Goal: Task Accomplishment & Management: Manage account settings

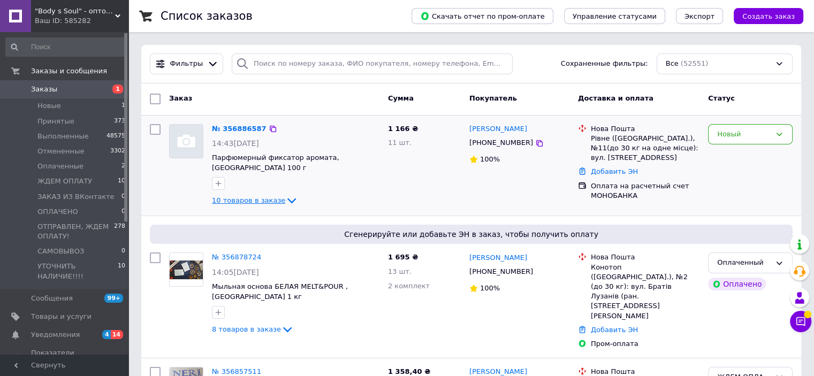
click at [247, 196] on span "10 товаров в заказе" at bounding box center [248, 200] width 73 height 8
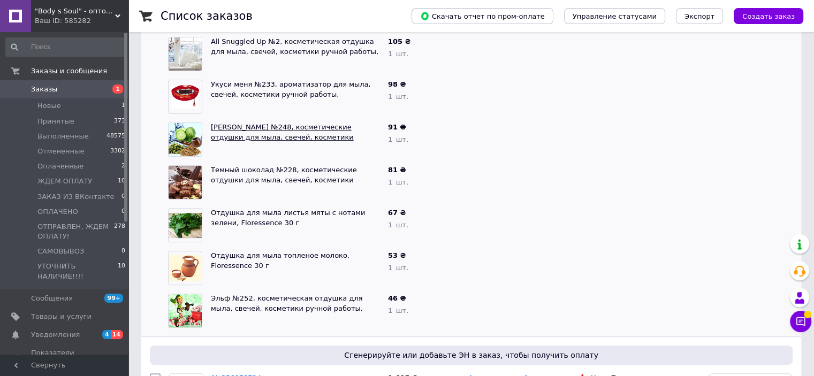
scroll to position [107, 0]
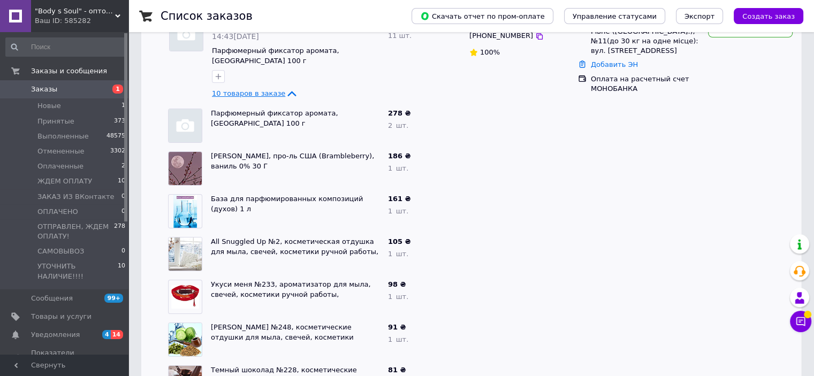
click at [256, 89] on span "10 товаров в заказе" at bounding box center [248, 93] width 73 height 8
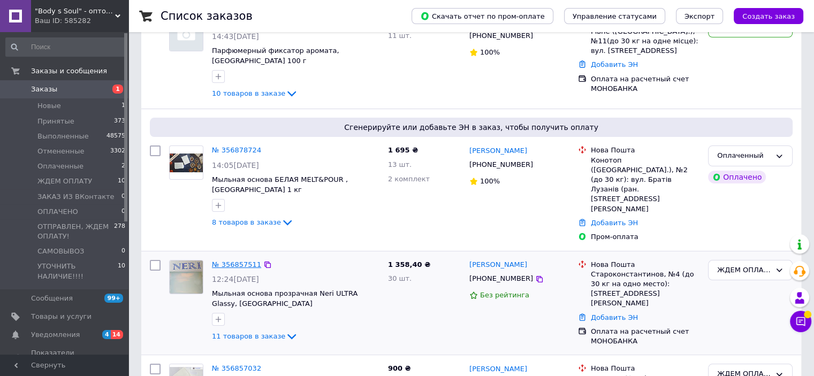
click at [240, 261] on link "№ 356857511" at bounding box center [236, 265] width 49 height 8
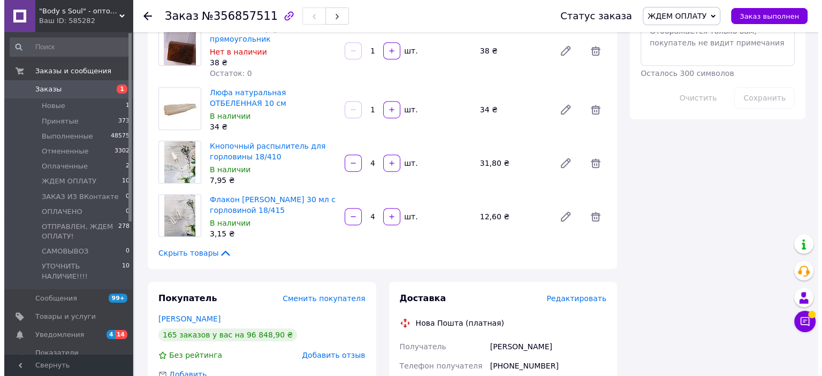
scroll to position [642, 0]
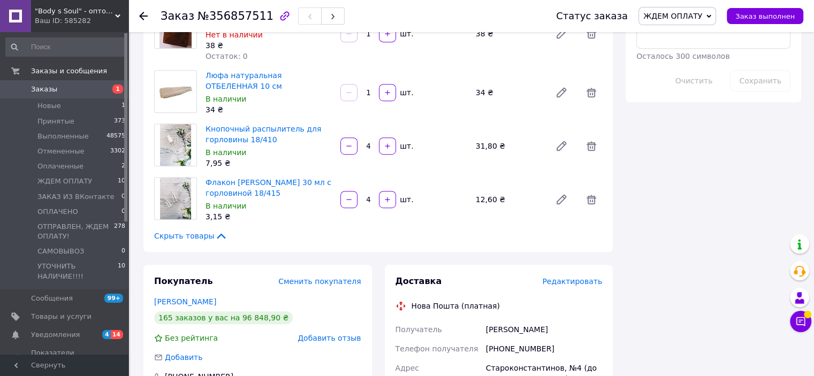
click at [572, 277] on span "Редактировать" at bounding box center [572, 281] width 60 height 9
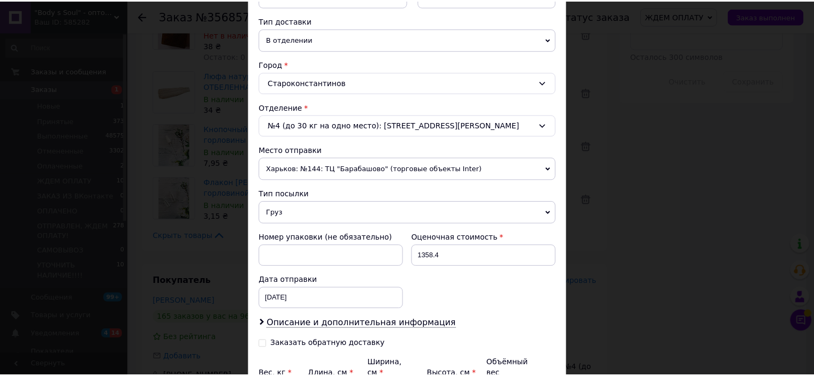
scroll to position [350, 0]
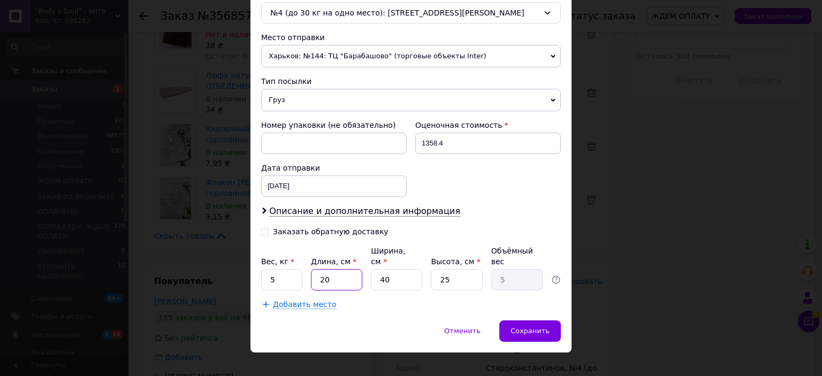
click at [321, 269] on input "20" at bounding box center [336, 279] width 51 height 21
type input "3"
type input "0.75"
type input "39"
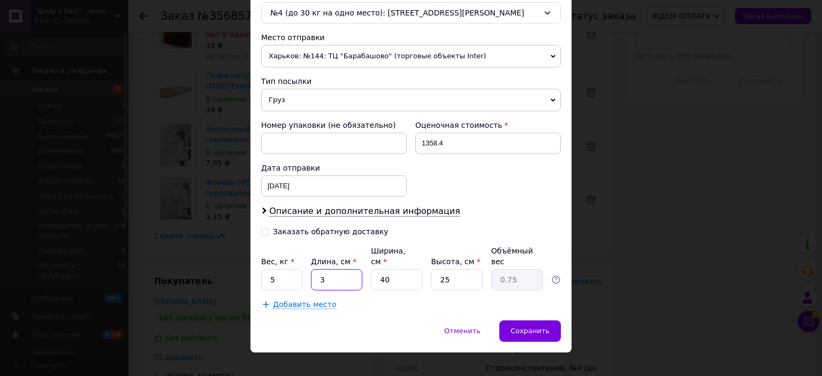
type input "9.75"
type input "39"
click at [382, 269] on input "40" at bounding box center [396, 279] width 51 height 21
type input "2"
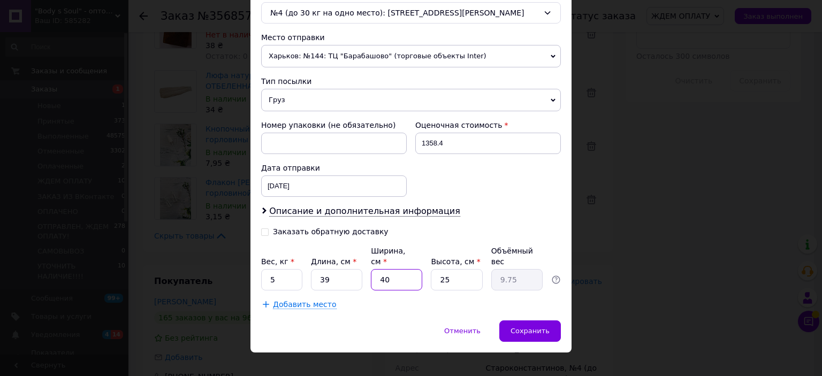
type input "0.49"
type input "29"
type input "7.07"
type input "29"
click at [438, 270] on input "25" at bounding box center [456, 279] width 51 height 21
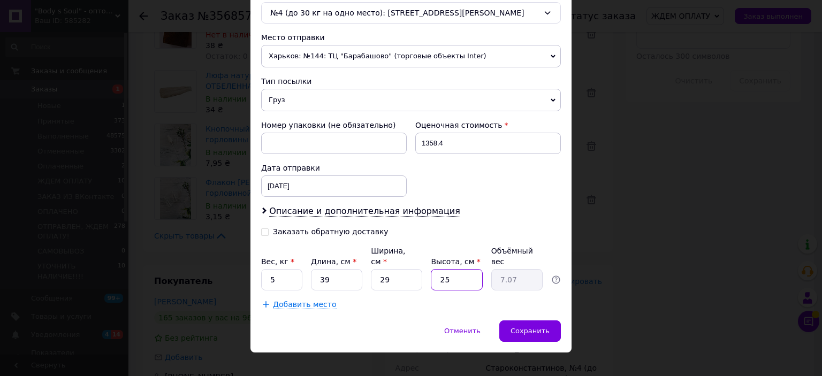
click at [438, 270] on input "25" at bounding box center [456, 279] width 51 height 21
type input "1"
type input "0.28"
type input "14"
type input "3.96"
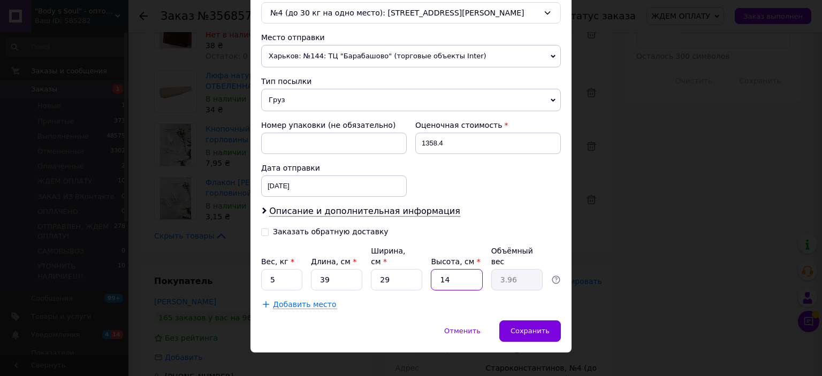
type input "14"
drag, startPoint x: 271, startPoint y: 266, endPoint x: 289, endPoint y: 271, distance: 18.7
click at [289, 271] on input "5" at bounding box center [281, 279] width 41 height 21
type input "5.8"
click at [514, 327] on span "Сохранить" at bounding box center [529, 331] width 39 height 8
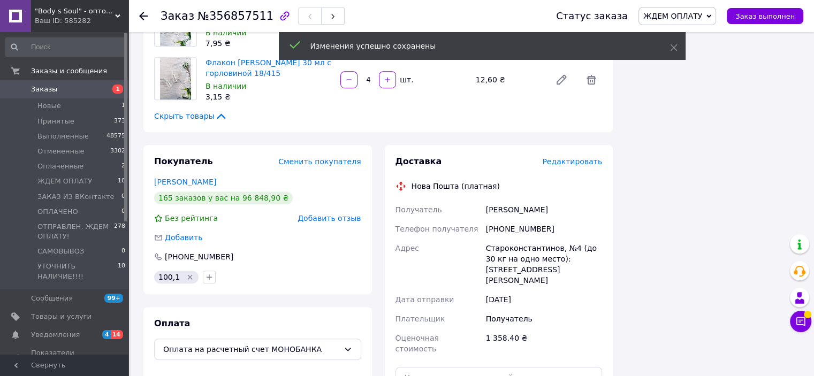
scroll to position [802, 0]
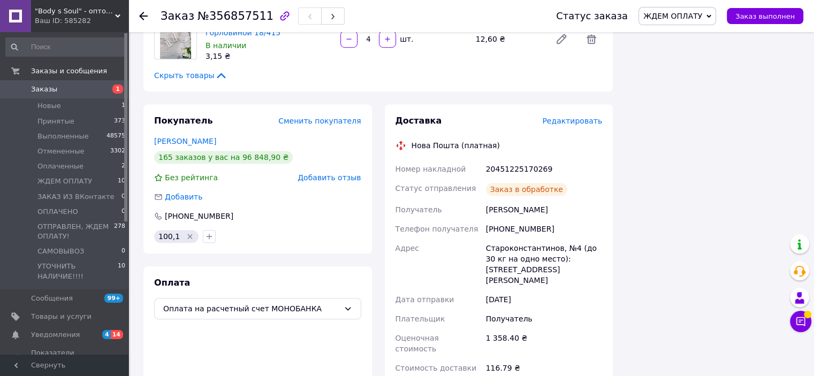
scroll to position [101, 0]
click at [533, 159] on div "20451225170269" at bounding box center [544, 168] width 120 height 19
copy div "20451225170269"
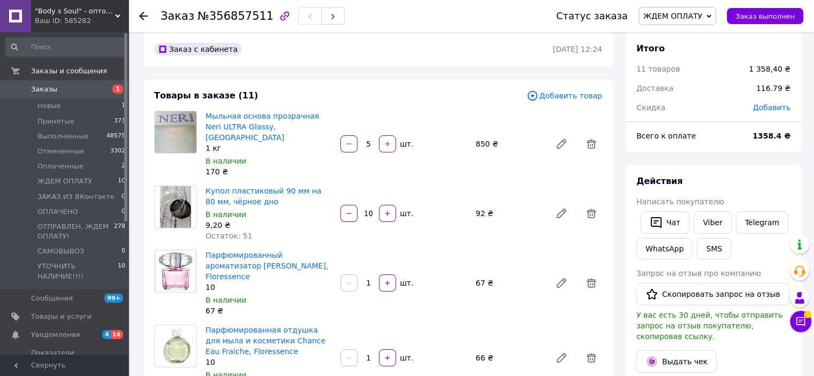
scroll to position [0, 0]
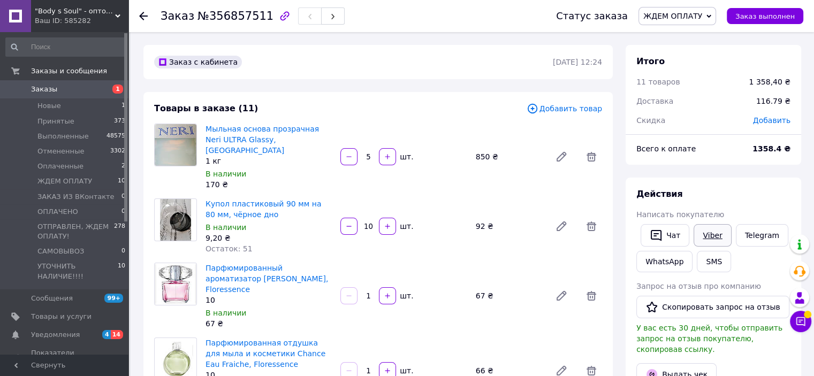
click at [713, 233] on link "Viber" at bounding box center [711, 235] width 37 height 22
click at [143, 16] on use at bounding box center [143, 16] width 9 height 9
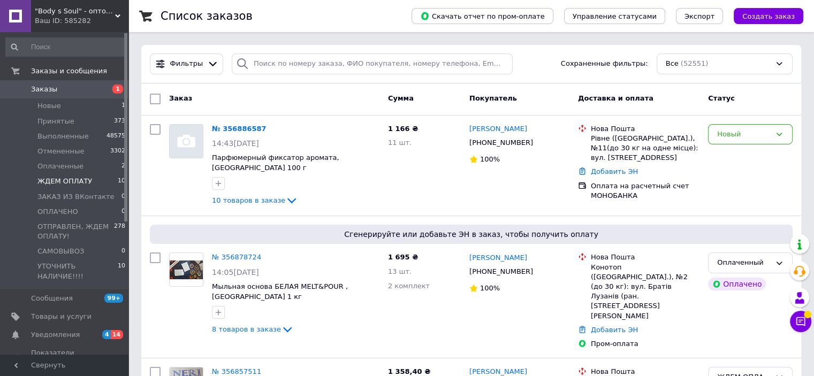
click at [92, 182] on li "ЖДЕМ ОПЛАТУ 10" at bounding box center [66, 181] width 132 height 15
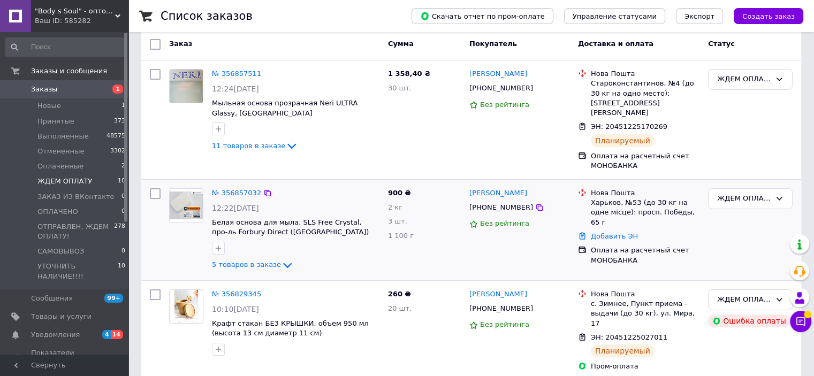
scroll to position [107, 0]
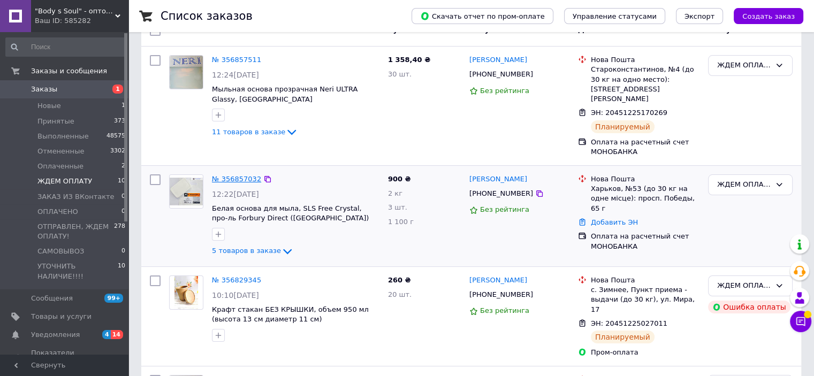
click at [248, 175] on link "№ 356857032" at bounding box center [236, 179] width 49 height 8
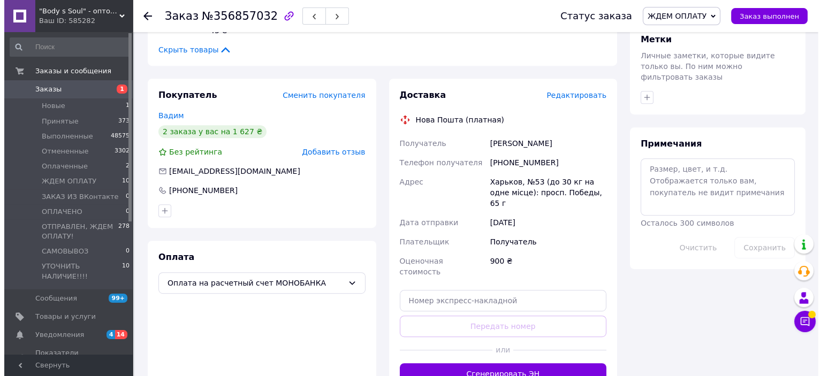
scroll to position [374, 0]
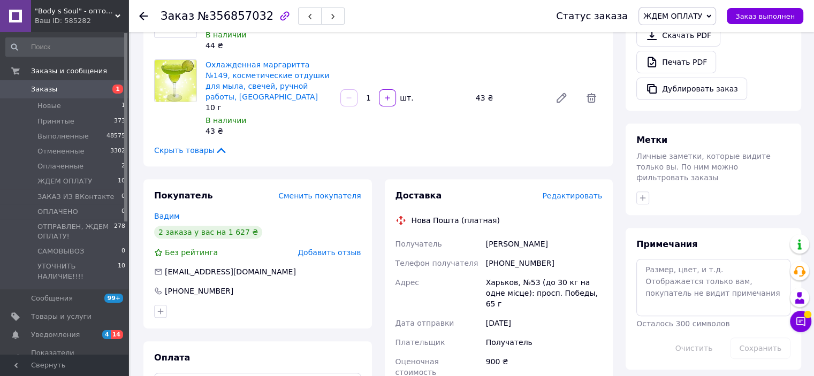
click at [578, 191] on span "Редактировать" at bounding box center [572, 195] width 60 height 9
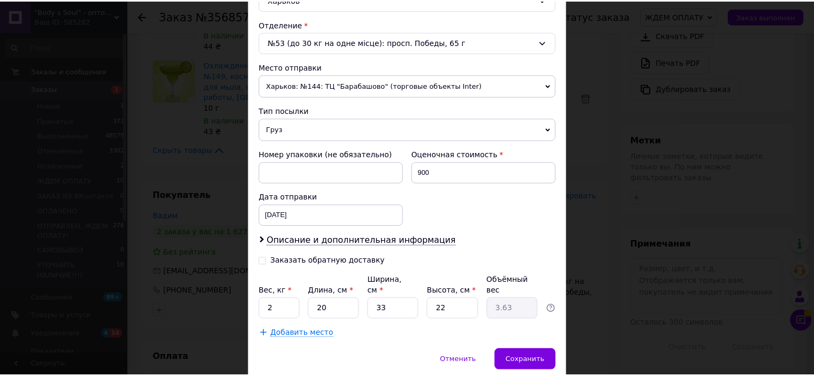
scroll to position [350, 0]
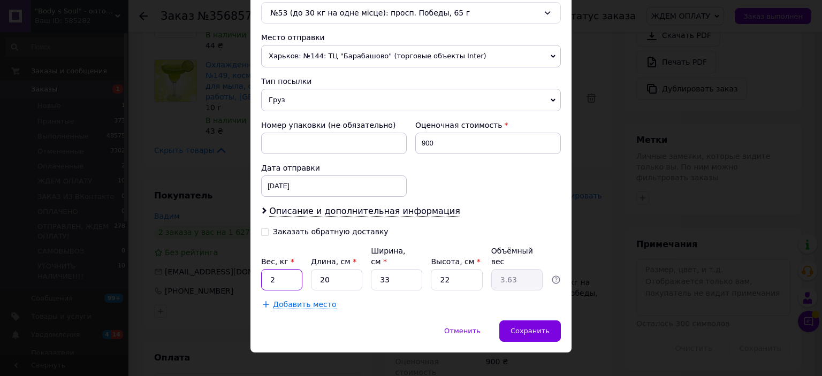
click at [276, 269] on input "2" at bounding box center [281, 279] width 41 height 21
type input "2.3"
click at [321, 269] on input "20" at bounding box center [336, 279] width 51 height 21
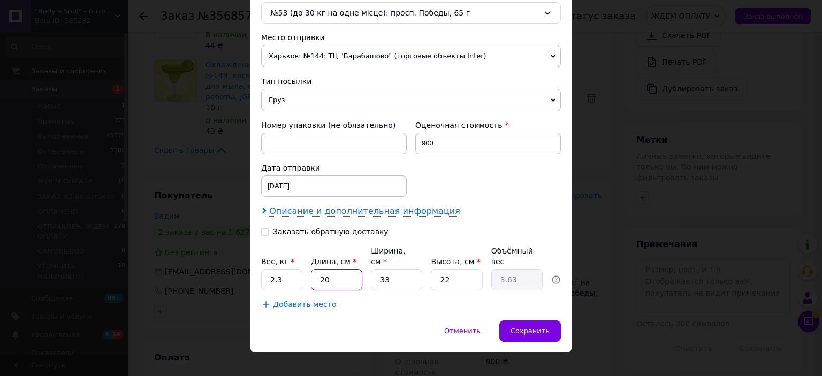
type input "2"
type input "0.36"
type input "28"
type input "5.08"
type input "28"
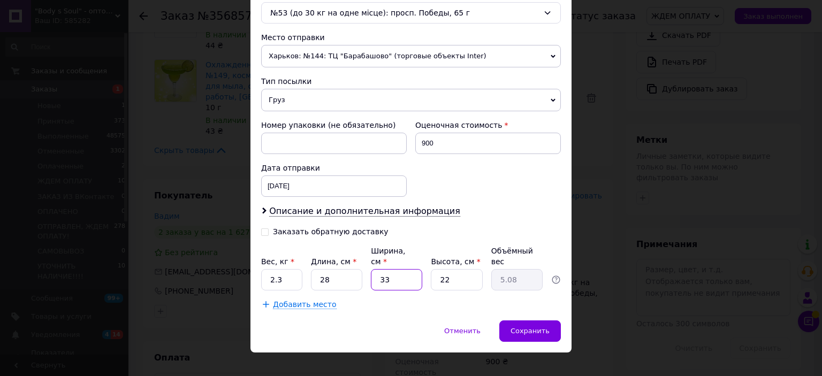
click at [384, 269] on input "33" at bounding box center [396, 279] width 51 height 21
type input "2"
type input "0.31"
type input "21"
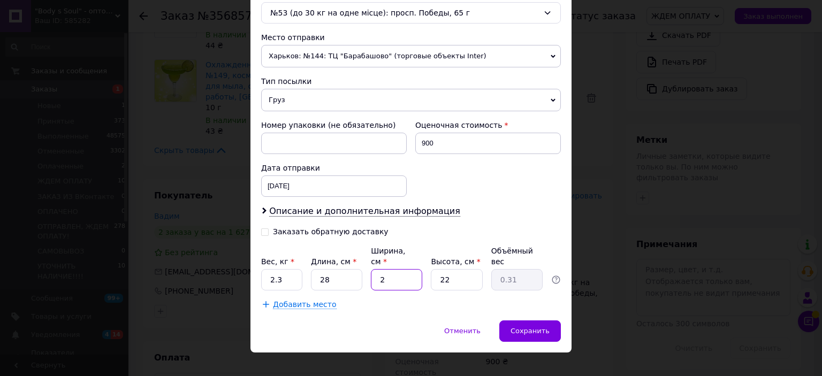
type input "3.23"
type input "21"
click at [442, 269] on input "22" at bounding box center [456, 279] width 51 height 21
type input "1"
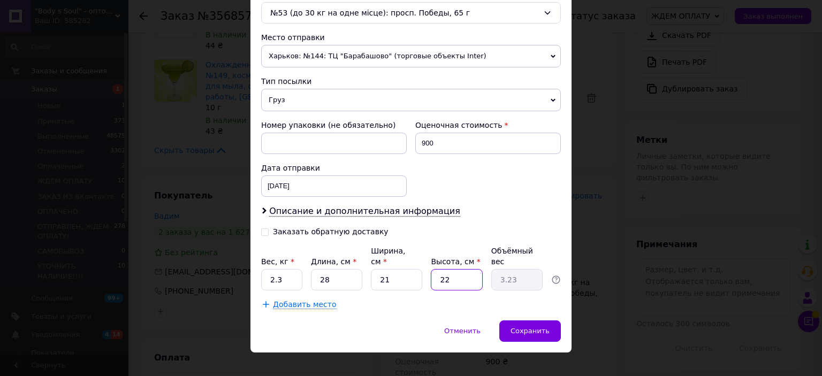
type input "0.15"
type input "10"
type input "1.47"
type input "10"
click at [532, 327] on span "Сохранить" at bounding box center [529, 331] width 39 height 8
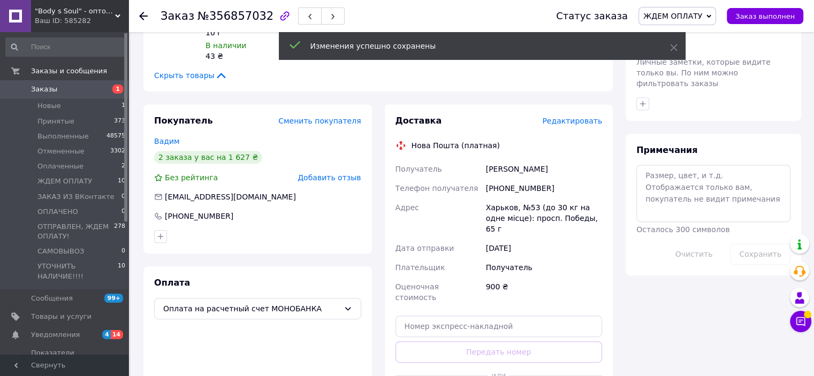
scroll to position [588, 0]
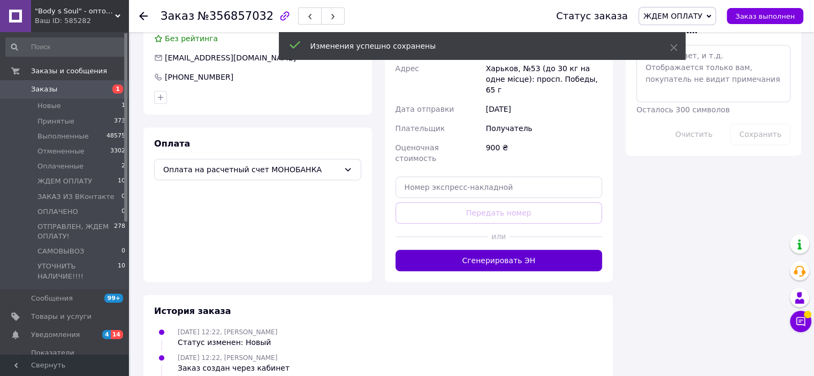
click at [549, 250] on button "Сгенерировать ЭН" at bounding box center [498, 260] width 207 height 21
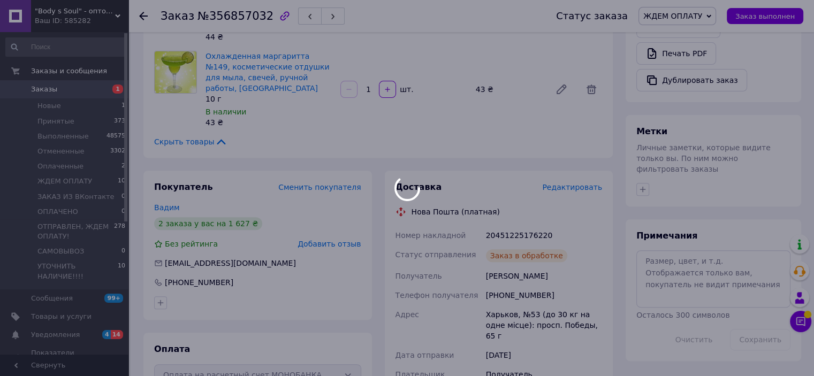
scroll to position [321, 0]
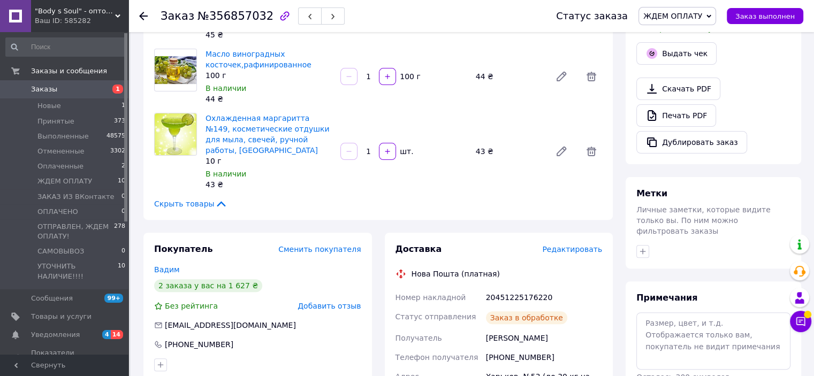
click at [518, 288] on div "20451225176220" at bounding box center [544, 297] width 120 height 19
copy div "20451225176220"
click at [673, 42] on button "Выдать чек" at bounding box center [676, 53] width 80 height 22
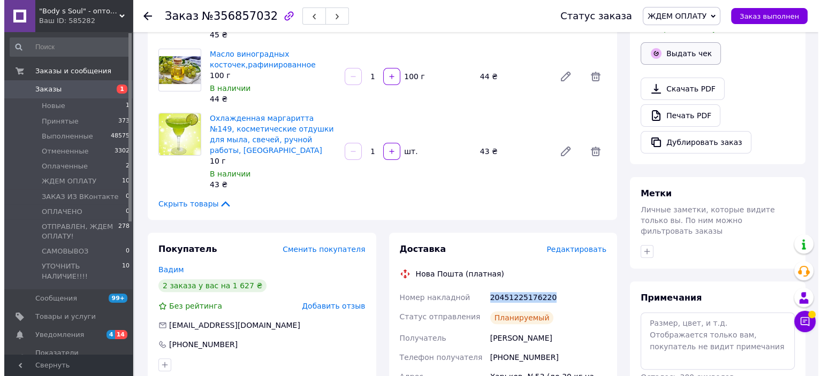
scroll to position [310, 0]
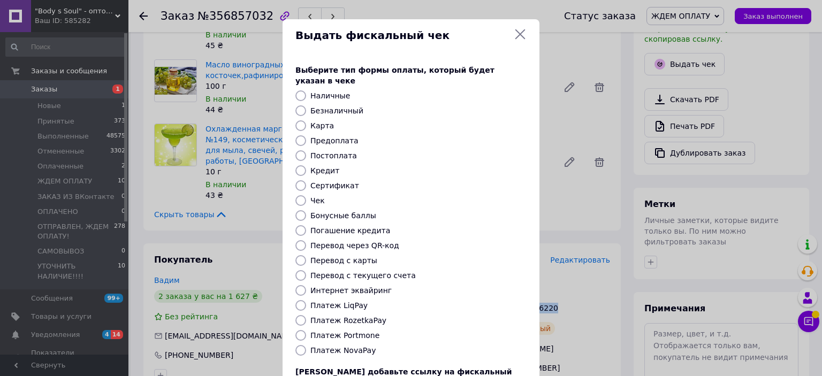
click at [295, 345] on input "Платеж NovaPay" at bounding box center [300, 350] width 11 height 11
radio input "true"
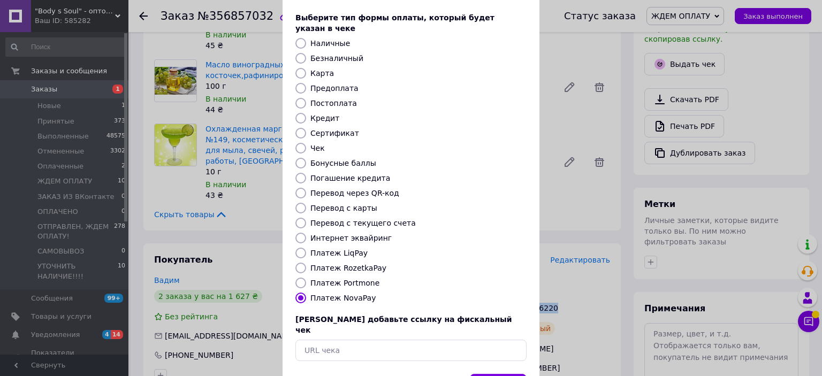
scroll to position [83, 0]
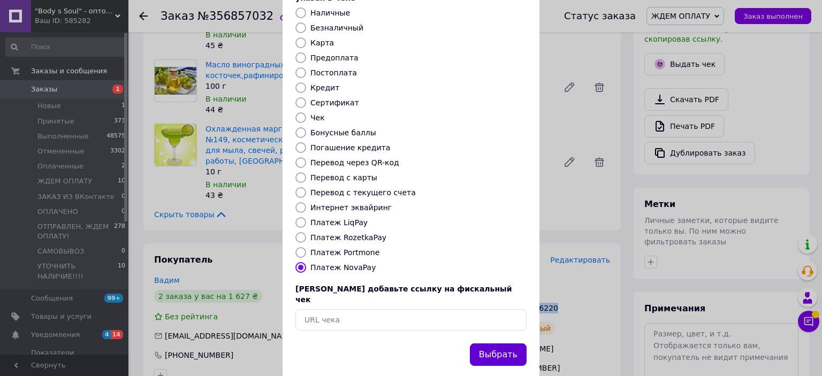
click at [497, 343] on button "Выбрать" at bounding box center [498, 354] width 57 height 23
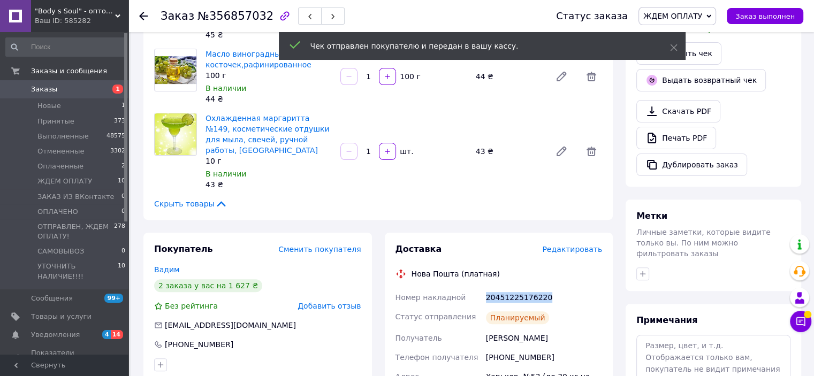
scroll to position [107, 0]
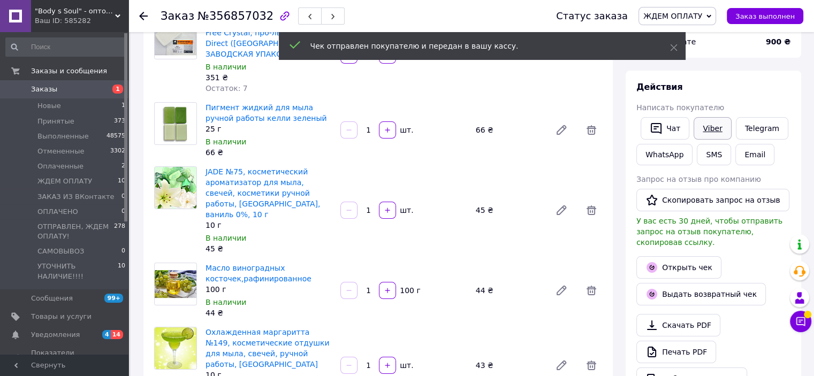
click at [716, 129] on link "Viber" at bounding box center [711, 128] width 37 height 22
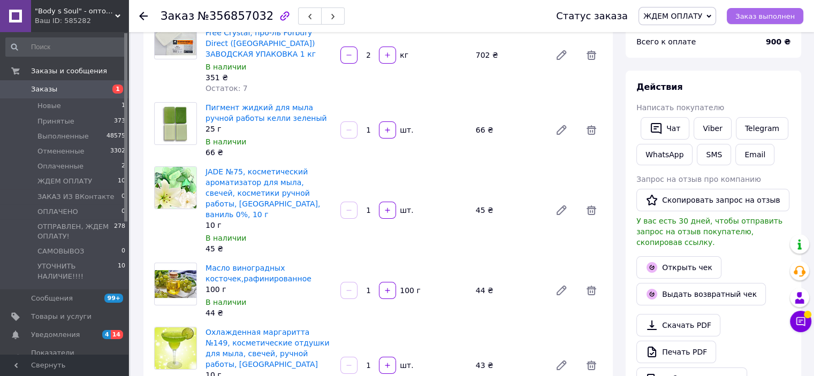
click at [755, 18] on span "Заказ выполнен" at bounding box center [764, 16] width 59 height 8
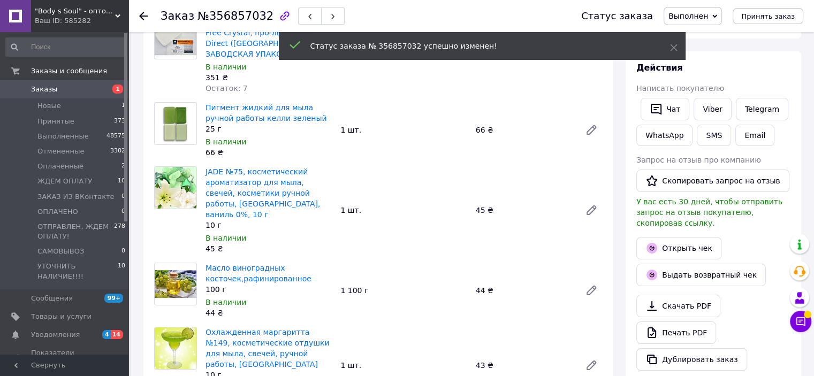
click at [143, 14] on icon at bounding box center [143, 16] width 9 height 9
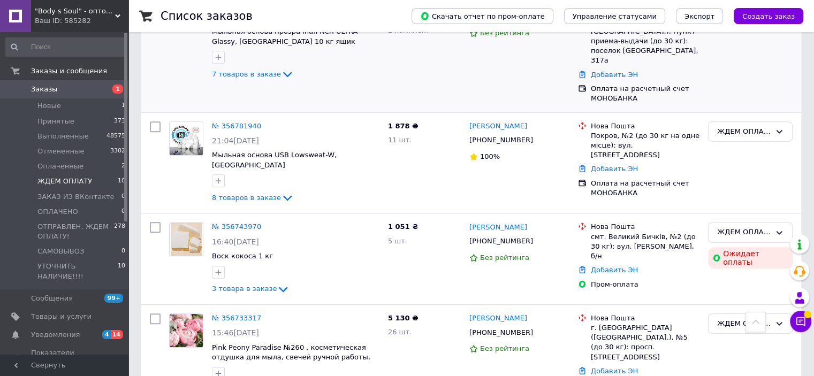
scroll to position [588, 0]
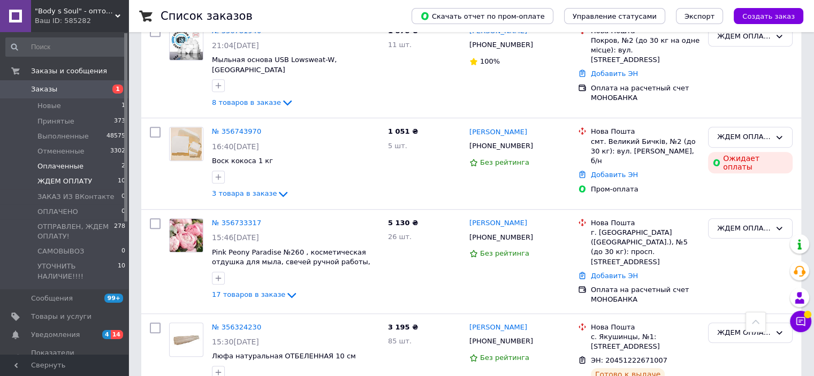
click at [39, 163] on span "Оплаченные" at bounding box center [60, 167] width 46 height 10
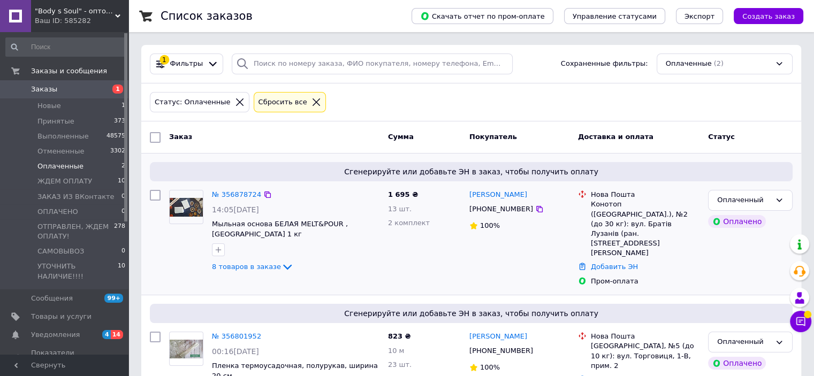
scroll to position [26, 0]
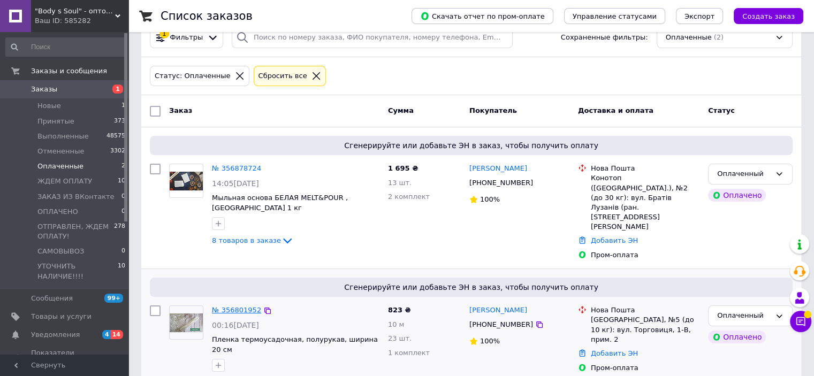
click at [247, 306] on link "№ 356801952" at bounding box center [236, 310] width 49 height 8
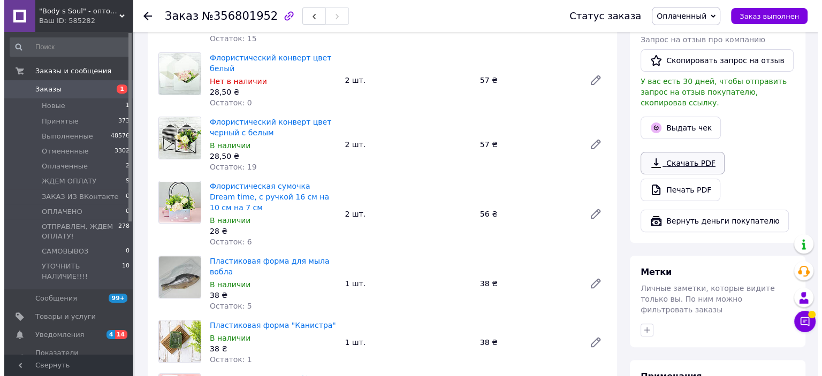
scroll to position [240, 0]
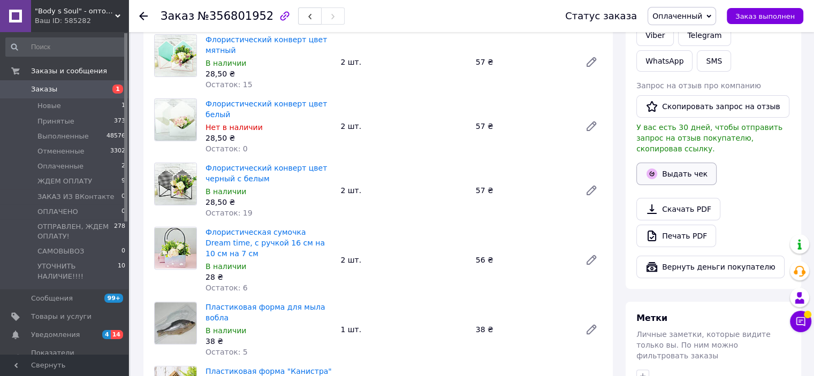
click at [683, 163] on button "Выдать чек" at bounding box center [676, 174] width 80 height 22
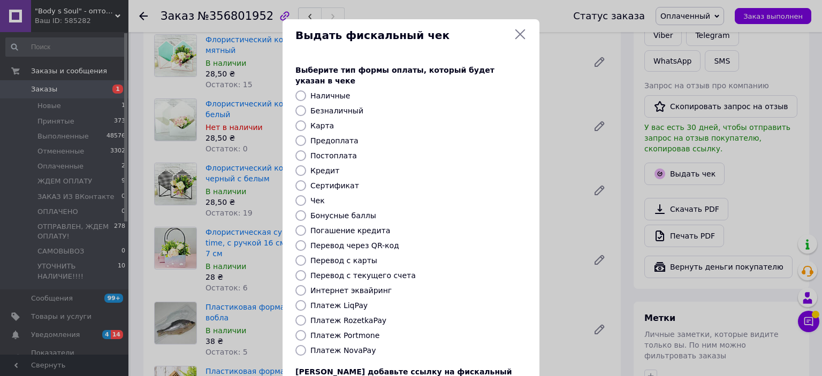
click at [302, 315] on input "Платеж RozetkaPay" at bounding box center [300, 320] width 11 height 11
radio input "true"
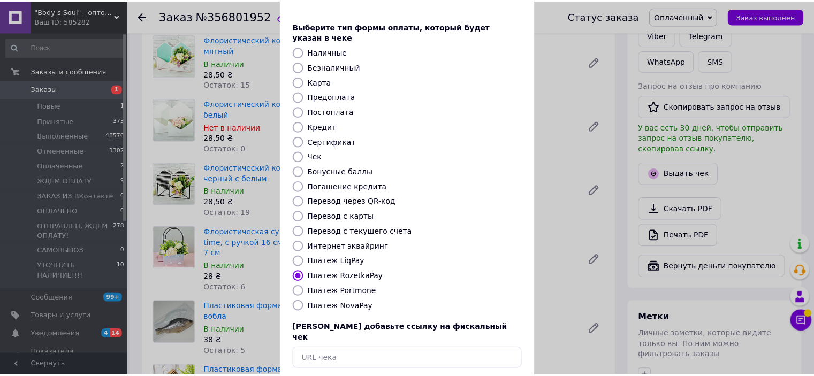
scroll to position [83, 0]
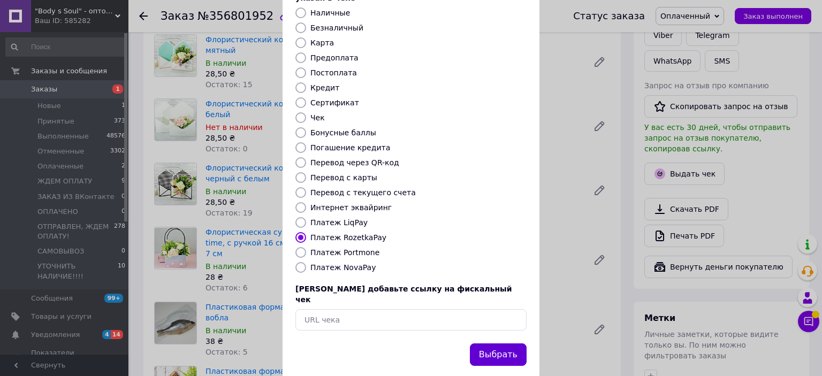
click at [510, 343] on button "Выбрать" at bounding box center [498, 354] width 57 height 23
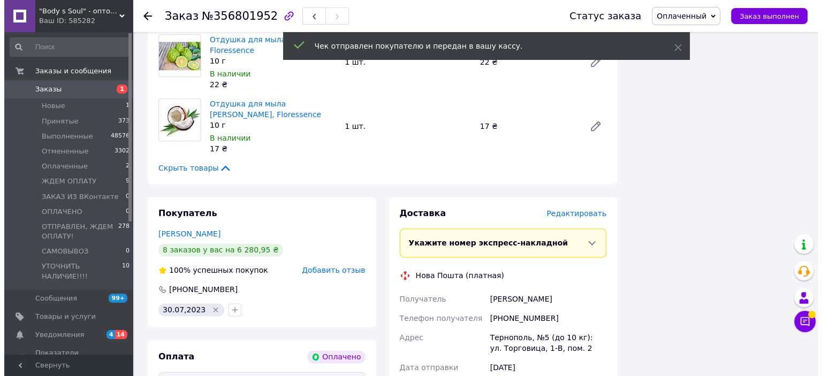
scroll to position [1417, 0]
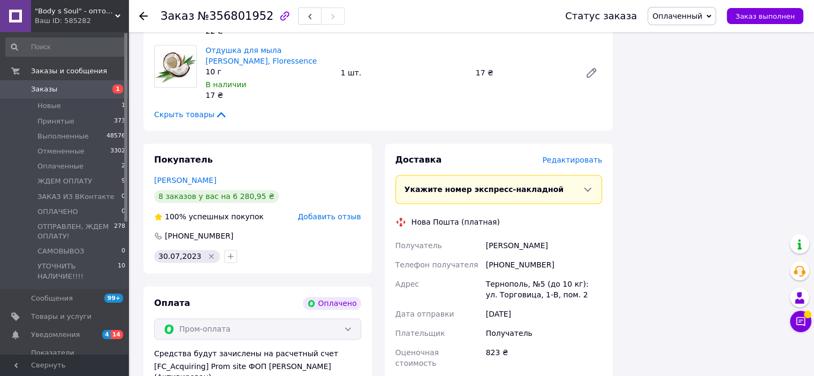
click at [571, 156] on span "Редактировать" at bounding box center [572, 160] width 60 height 9
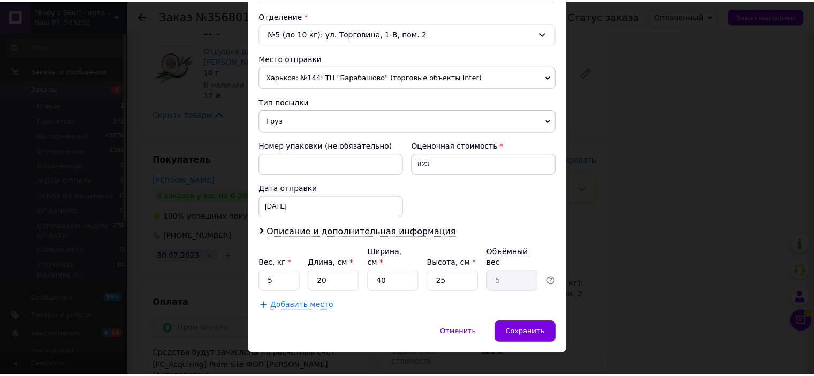
scroll to position [331, 0]
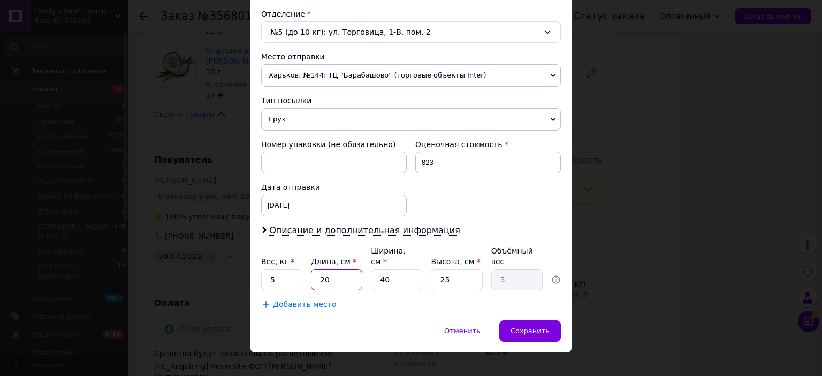
click at [323, 269] on input "20" at bounding box center [336, 279] width 51 height 21
type input "3"
type input "0.75"
type input "34"
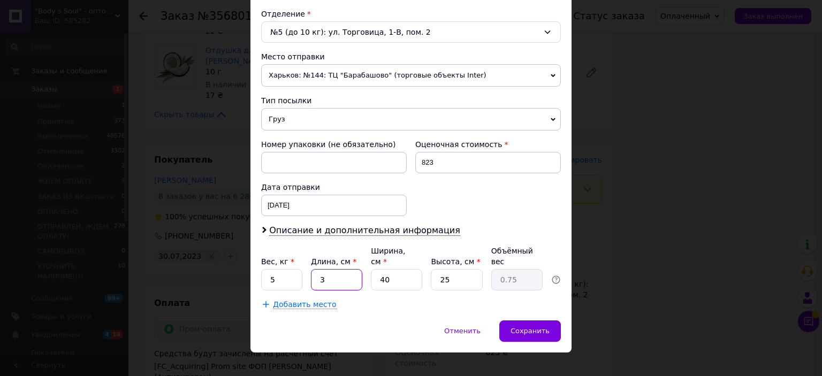
type input "8.5"
type input "34"
click at [379, 269] on input "40" at bounding box center [396, 279] width 51 height 21
type input "2"
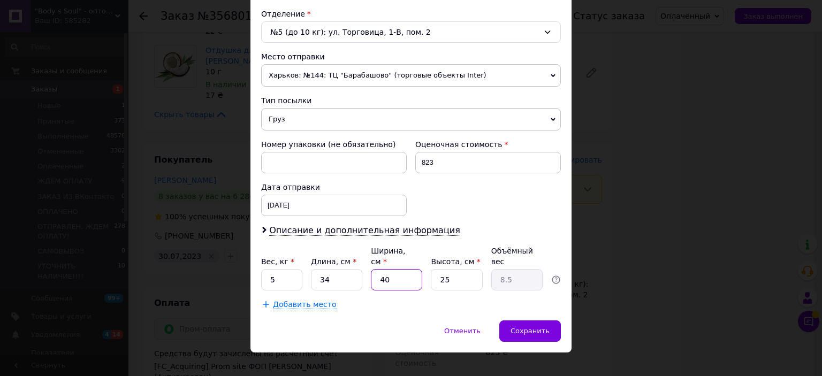
type input "0.43"
type input "28"
type input "5.95"
type input "28"
click at [441, 269] on input "25" at bounding box center [456, 279] width 51 height 21
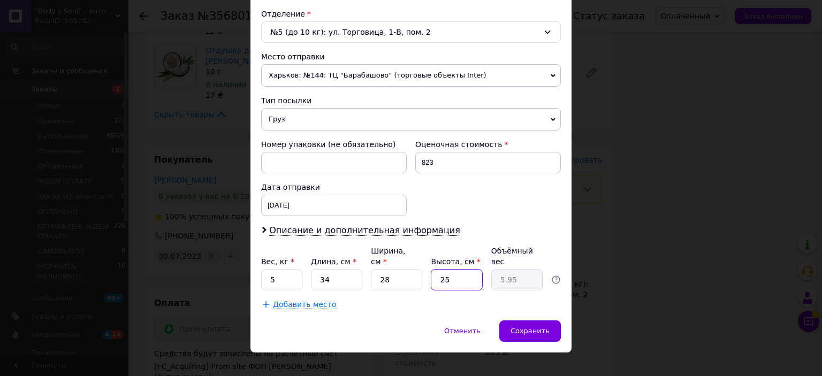
click at [441, 269] on input "25" at bounding box center [456, 279] width 51 height 21
type input "1"
type input "0.24"
type input "10"
type input "2.38"
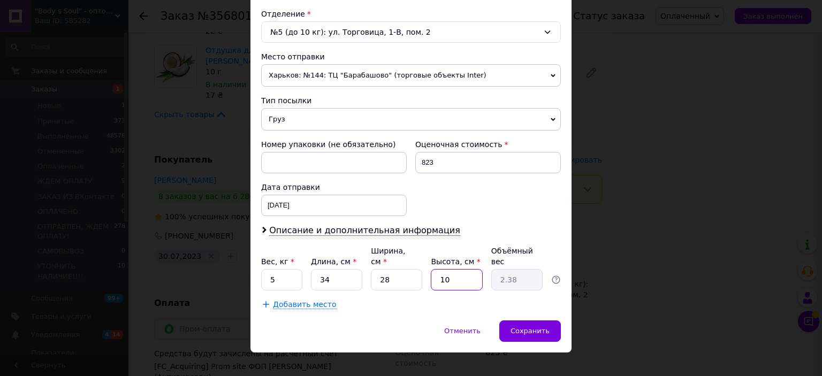
type input "10"
drag, startPoint x: 263, startPoint y: 269, endPoint x: 276, endPoint y: 273, distance: 13.5
click at [276, 273] on input "5" at bounding box center [281, 279] width 41 height 21
type input "1"
click at [520, 327] on span "Сохранить" at bounding box center [529, 331] width 39 height 8
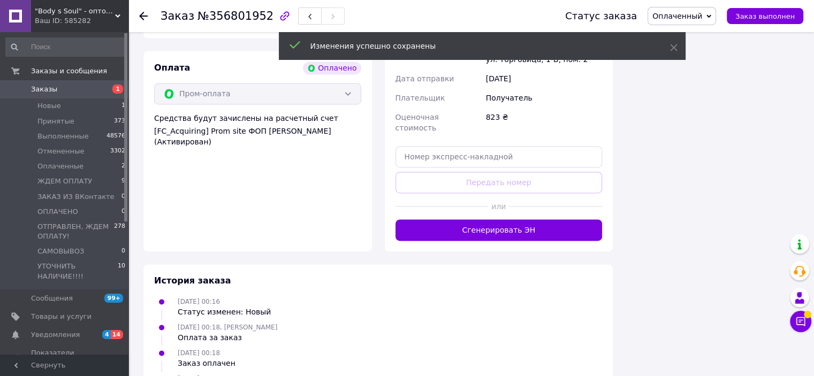
scroll to position [1684, 0]
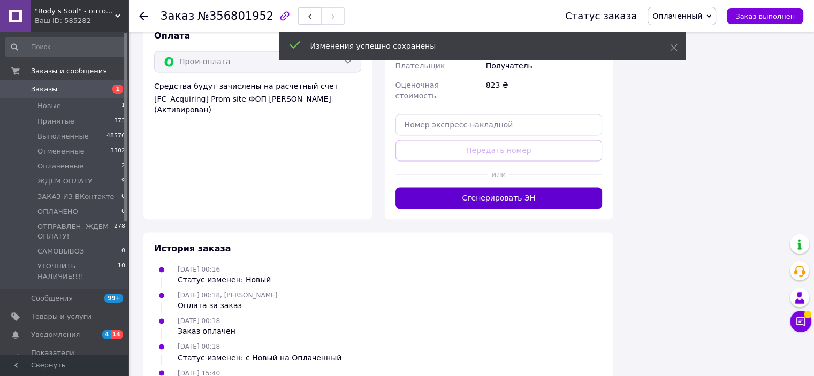
click at [553, 187] on button "Сгенерировать ЭН" at bounding box center [498, 197] width 207 height 21
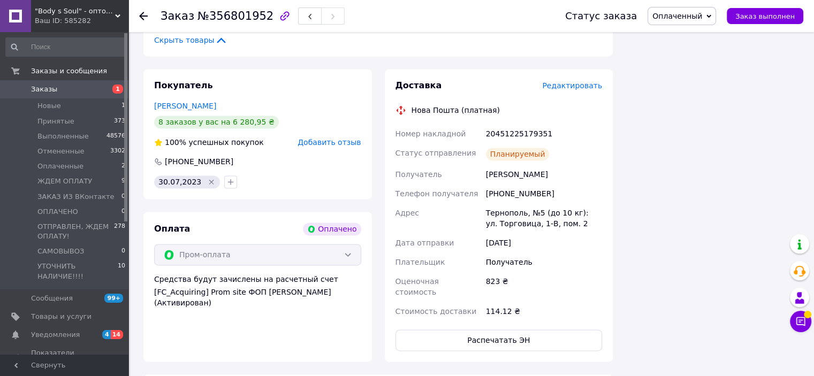
scroll to position [1417, 0]
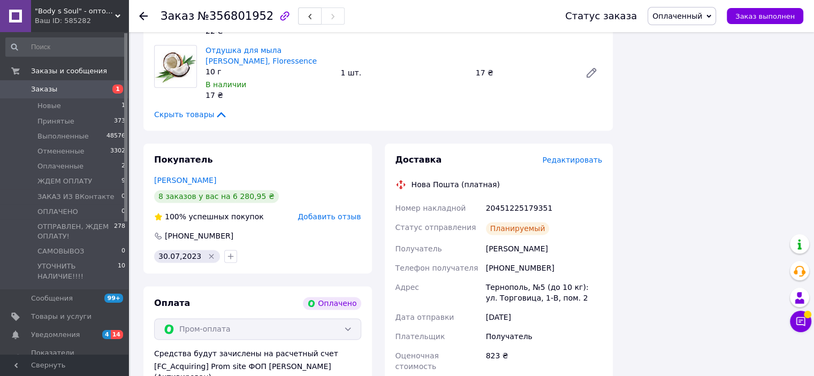
click at [527, 198] on div "20451225179351" at bounding box center [544, 207] width 120 height 19
copy div "20451225179351"
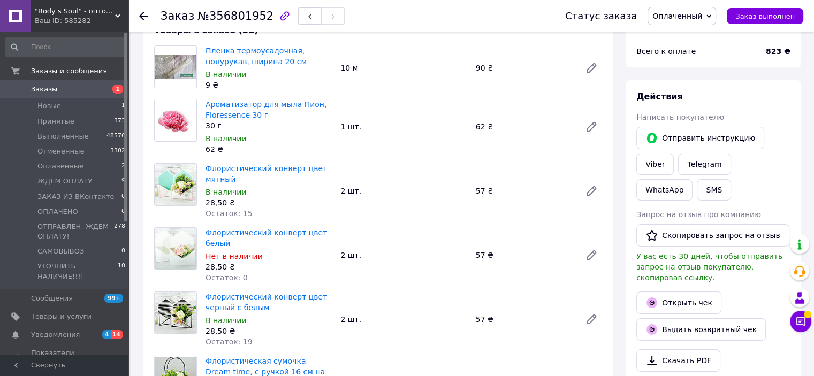
scroll to position [26, 0]
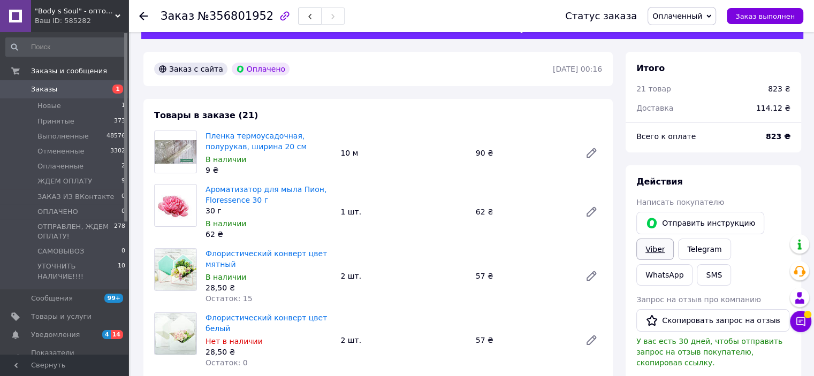
click at [661, 247] on link "Viber" at bounding box center [654, 249] width 37 height 21
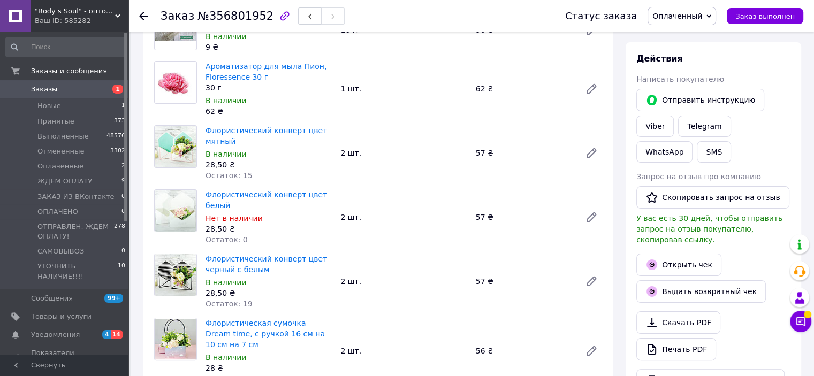
scroll to position [294, 0]
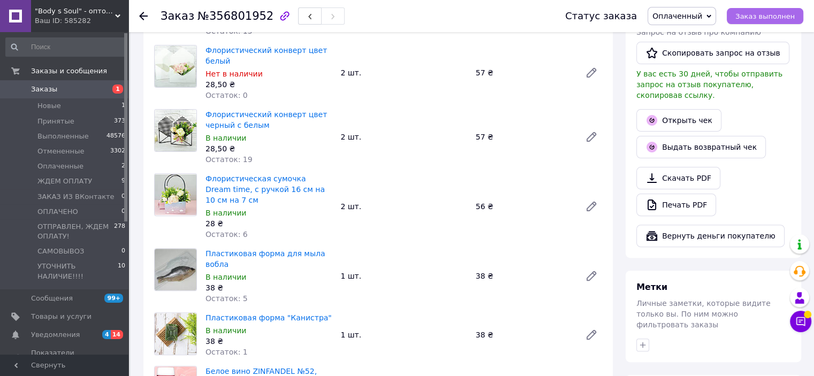
click at [775, 16] on span "Заказ выполнен" at bounding box center [764, 16] width 59 height 8
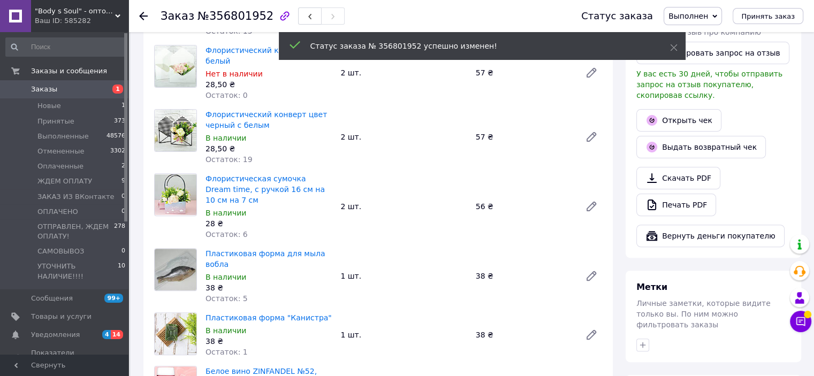
click at [143, 15] on use at bounding box center [143, 16] width 9 height 9
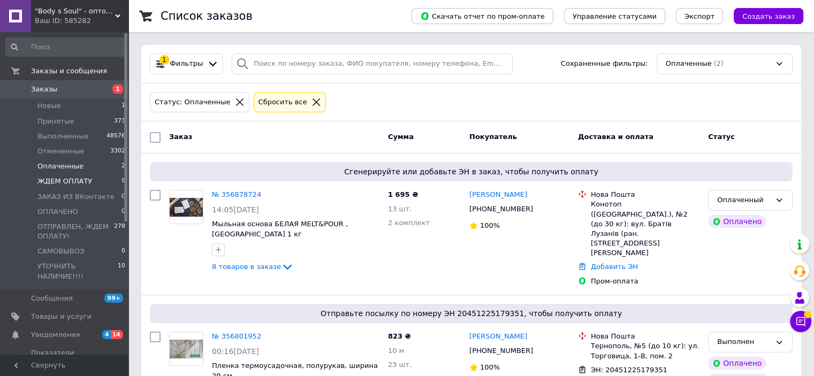
click at [58, 183] on span "ЖДЕМ ОПЛАТУ" at bounding box center [64, 182] width 55 height 10
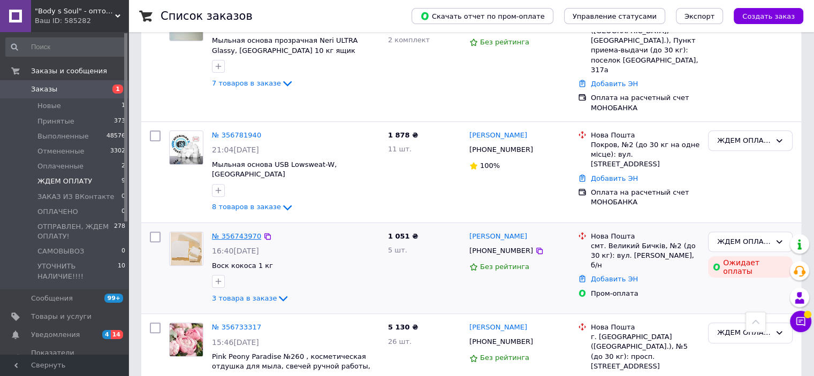
click at [237, 232] on link "№ 356743970" at bounding box center [236, 236] width 49 height 8
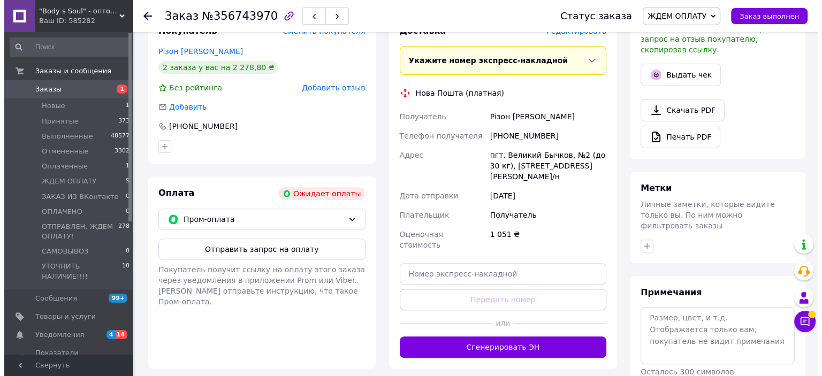
scroll to position [214, 0]
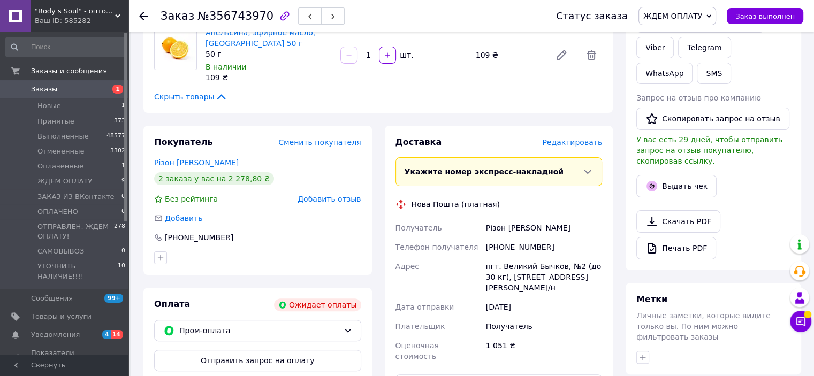
click at [571, 143] on span "Редактировать" at bounding box center [572, 142] width 60 height 9
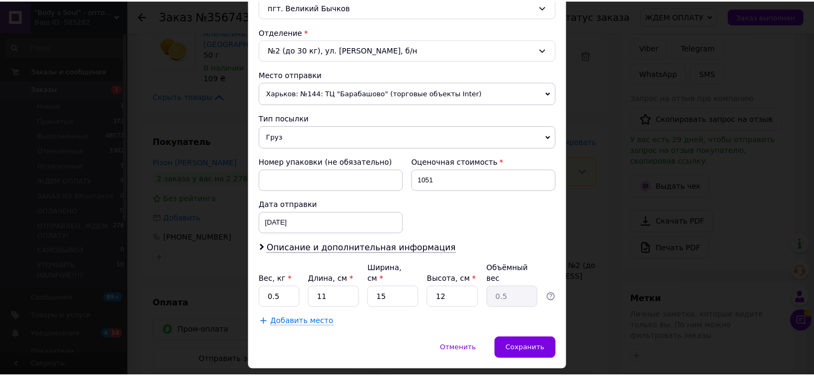
scroll to position [331, 0]
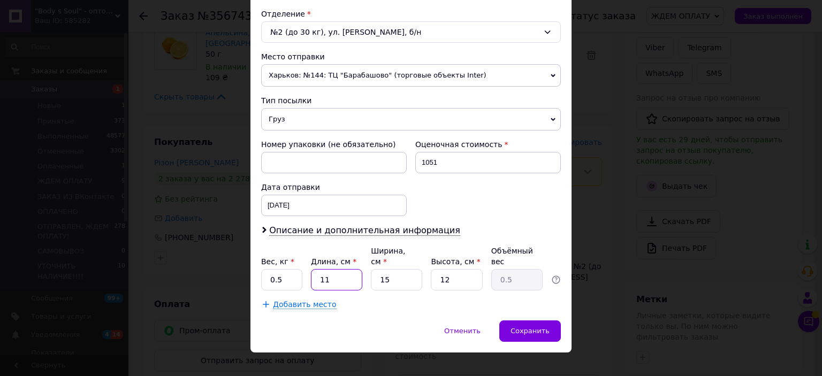
click at [321, 269] on input "11" at bounding box center [336, 279] width 51 height 21
click at [323, 269] on input "11" at bounding box center [336, 279] width 51 height 21
type input "2"
type input "0.1"
type input "27"
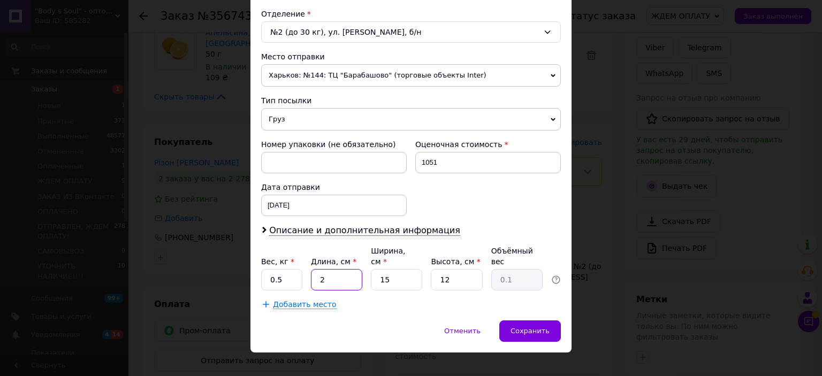
type input "1.22"
type input "27"
click at [383, 269] on input "15" at bounding box center [396, 279] width 51 height 21
type input "2"
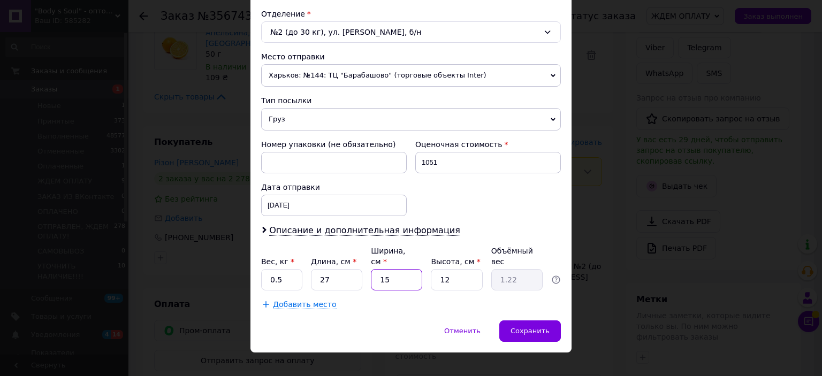
type input "0.16"
type input "22"
type input "1.78"
type input "22"
click at [443, 269] on input "12" at bounding box center [456, 279] width 51 height 21
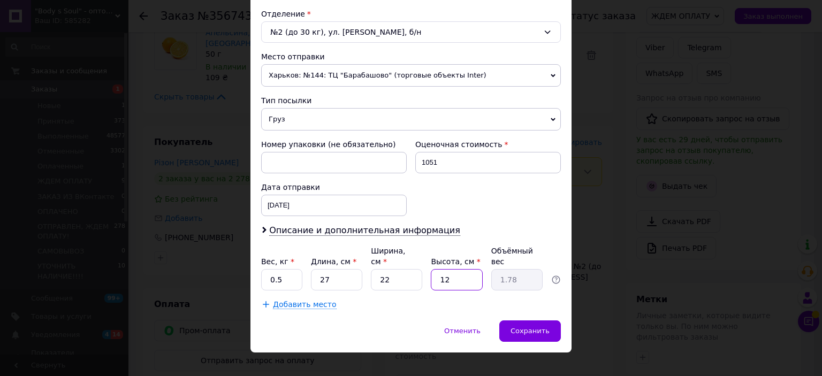
click at [443, 269] on input "12" at bounding box center [456, 279] width 51 height 21
type input "2"
type input "0.3"
type input "20"
type input "2.97"
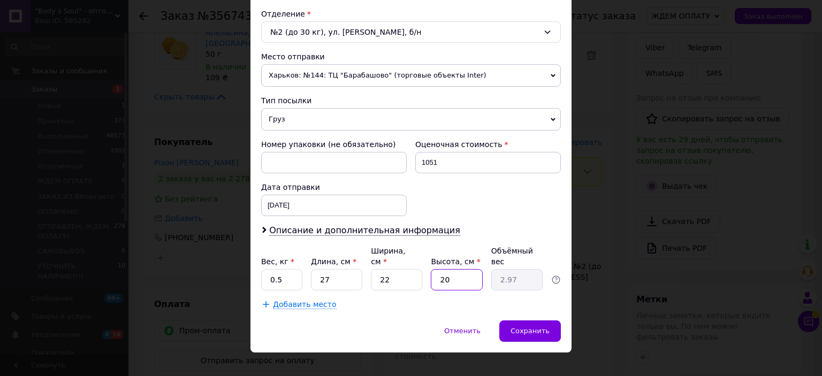
type input "20"
drag, startPoint x: 270, startPoint y: 264, endPoint x: 295, endPoint y: 273, distance: 27.4
click at [295, 273] on input "0.5" at bounding box center [281, 279] width 41 height 21
type input "4.4"
click at [537, 327] on span "Сохранить" at bounding box center [529, 331] width 39 height 8
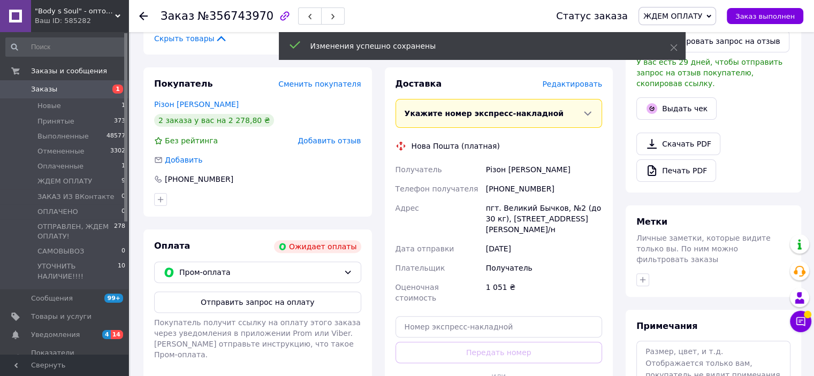
scroll to position [481, 0]
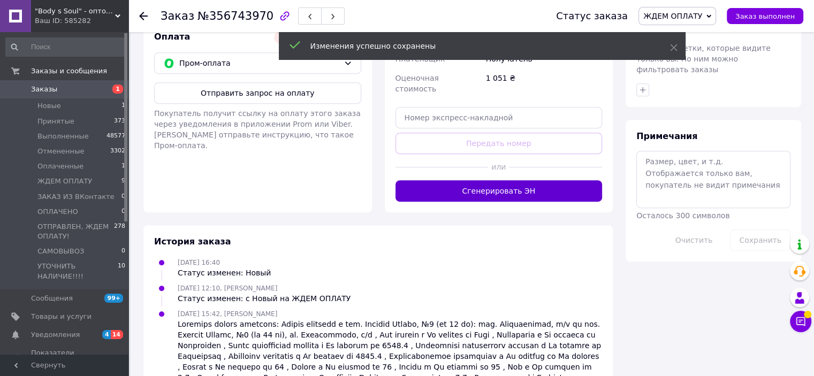
click at [542, 180] on button "Сгенерировать ЭН" at bounding box center [498, 190] width 207 height 21
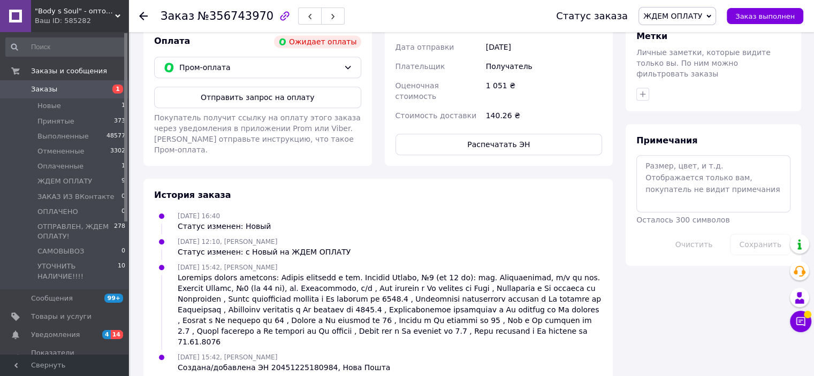
scroll to position [317, 0]
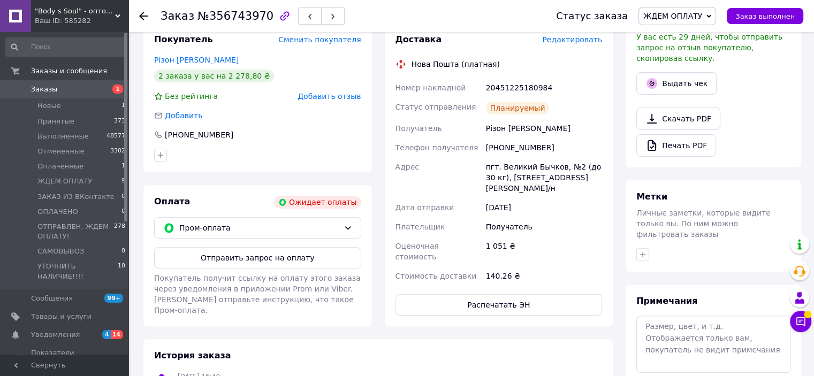
click at [509, 85] on div "20451225180984" at bounding box center [544, 87] width 120 height 19
copy div "20451225180984"
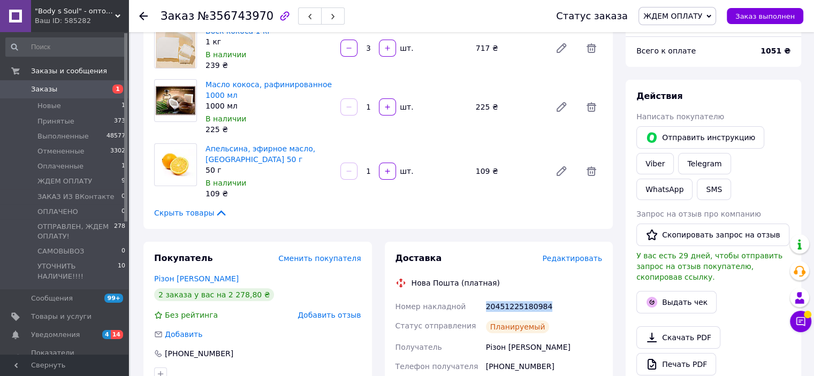
scroll to position [49, 0]
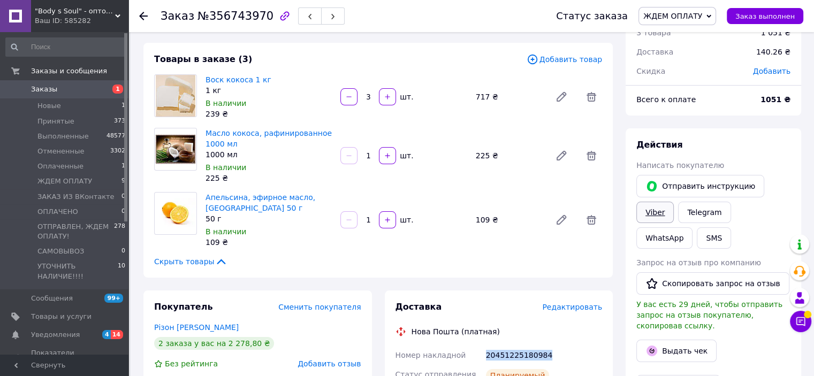
click at [657, 209] on link "Viber" at bounding box center [654, 212] width 37 height 21
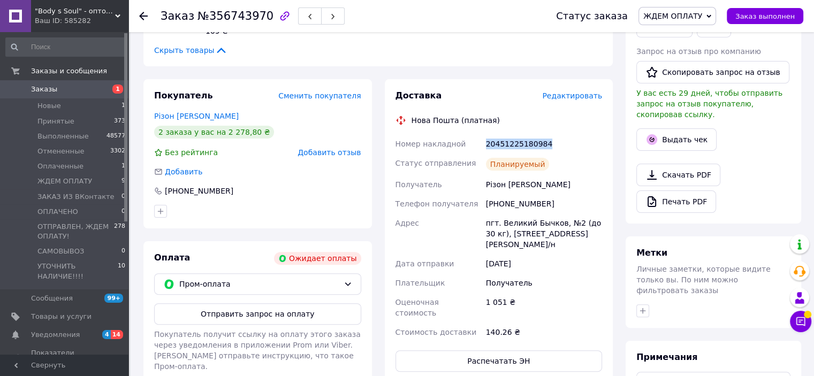
scroll to position [263, 0]
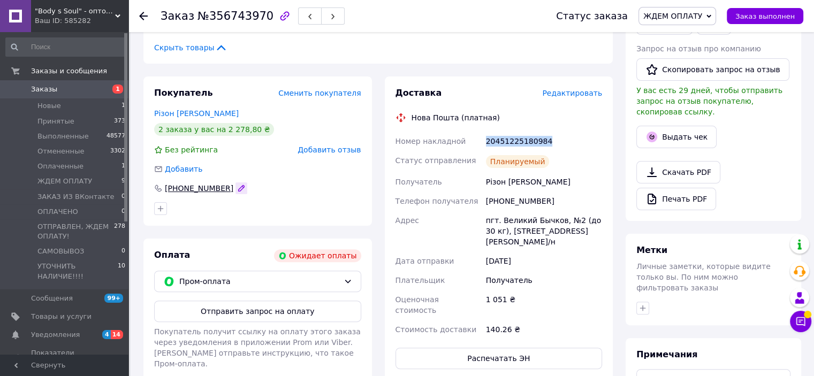
click at [237, 190] on icon "button" at bounding box center [241, 188] width 9 height 9
type input "+420608768881"
click at [238, 210] on div at bounding box center [257, 208] width 211 height 17
click at [145, 16] on use at bounding box center [143, 16] width 9 height 9
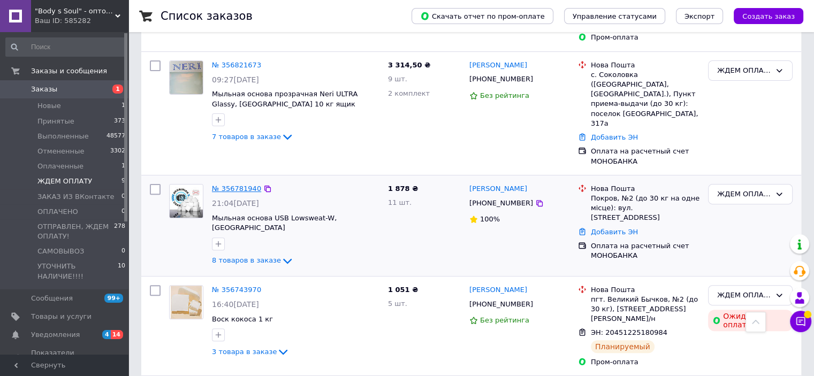
click at [219, 185] on link "№ 356781940" at bounding box center [236, 189] width 49 height 8
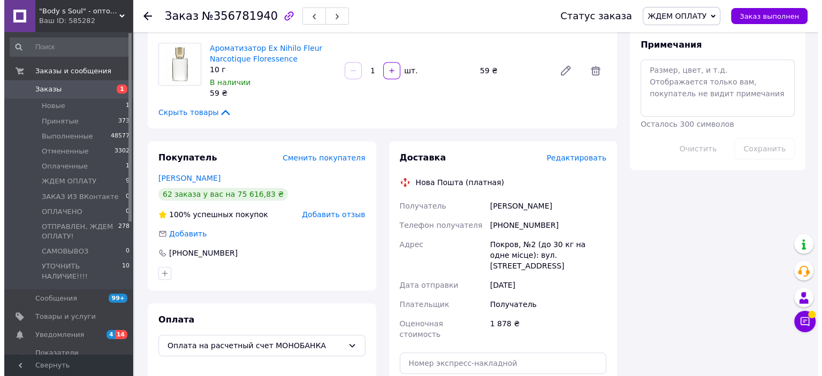
scroll to position [588, 0]
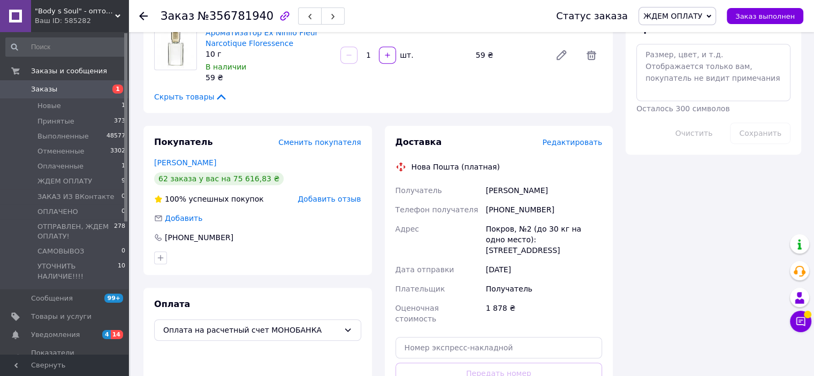
click at [569, 138] on span "Редактировать" at bounding box center [572, 142] width 60 height 9
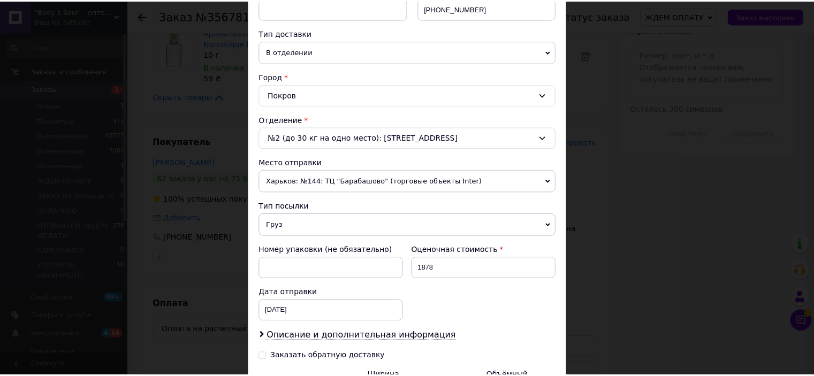
scroll to position [350, 0]
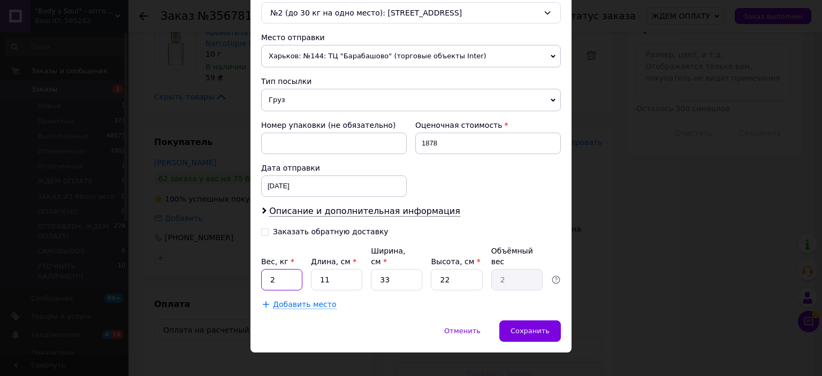
drag, startPoint x: 268, startPoint y: 264, endPoint x: 284, endPoint y: 267, distance: 15.8
click at [284, 269] on input "2" at bounding box center [281, 279] width 41 height 21
type input "5.5"
click at [320, 269] on input "11" at bounding box center [336, 279] width 51 height 21
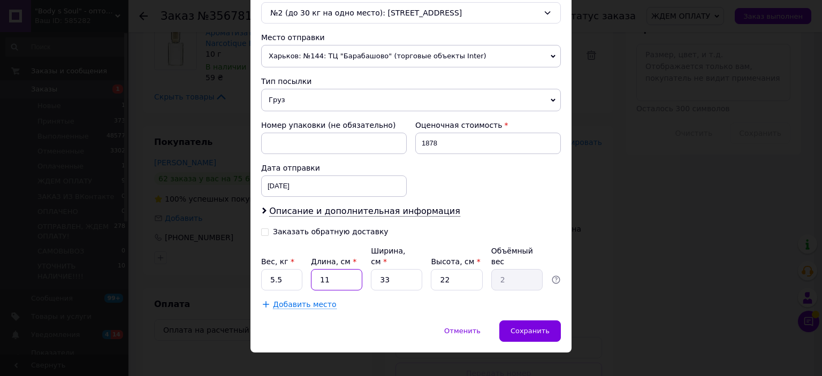
type input "2"
type input "0.36"
type input "25"
type input "4.54"
type input "25"
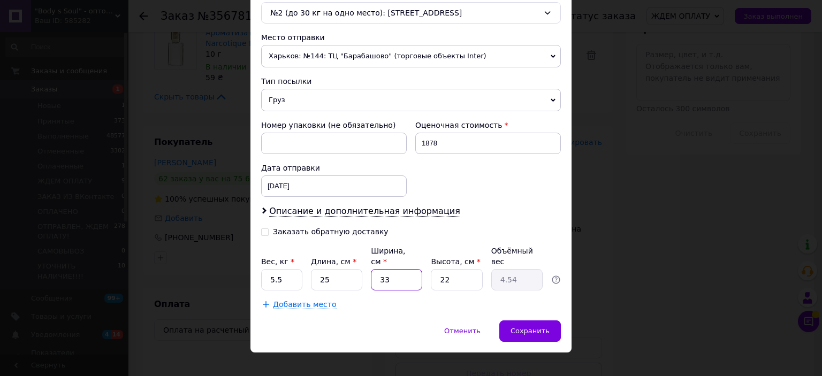
click at [378, 269] on input "33" at bounding box center [396, 279] width 51 height 21
type input "2"
type input "0.28"
type input "22"
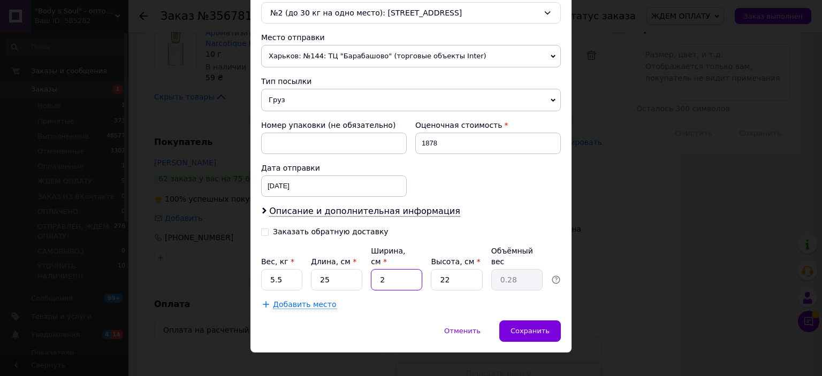
type input "3.03"
type input "22"
click at [441, 269] on input "22" at bounding box center [456, 279] width 51 height 21
type input "1"
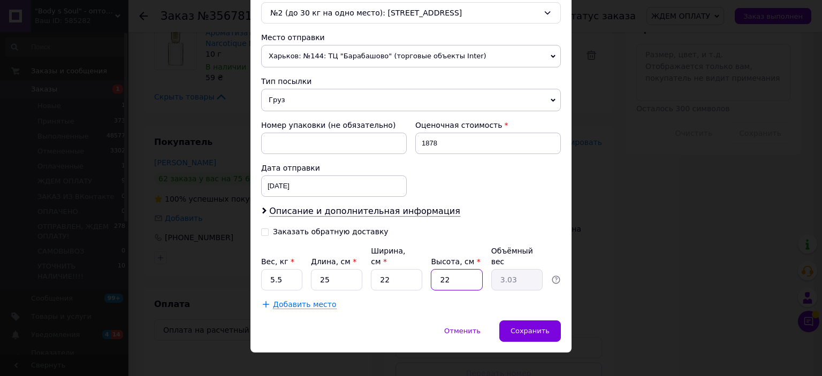
type input "0.14"
type input "16"
type input "2.2"
type input "16"
click at [527, 327] on span "Сохранить" at bounding box center [529, 331] width 39 height 8
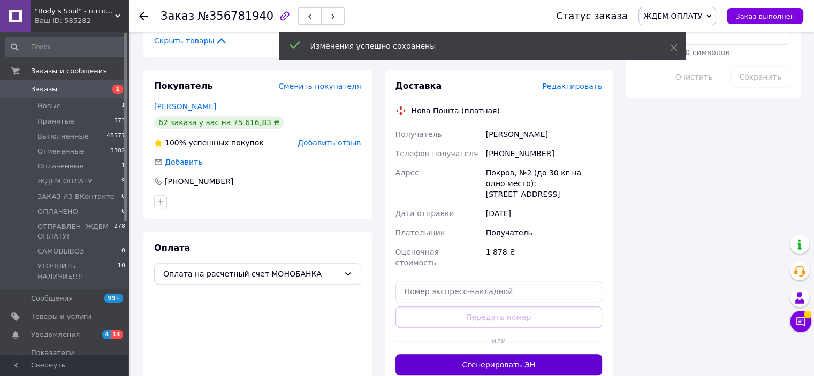
scroll to position [695, 0]
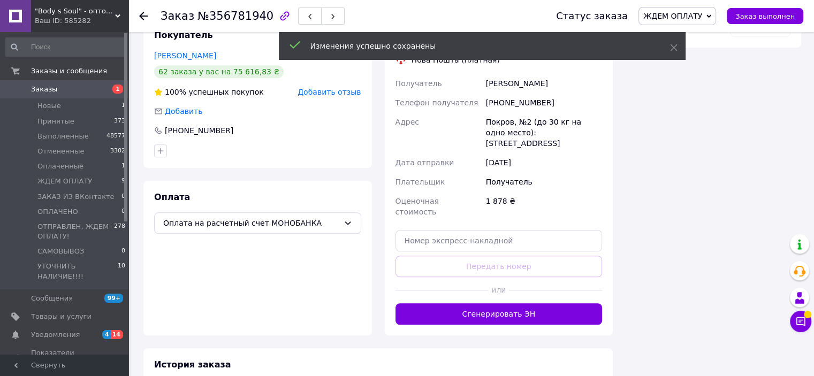
click at [564, 282] on div "Доставка Редактировать Нова Пошта (платная) Получатель Давідова Ніна Телефон по…" at bounding box center [499, 177] width 228 height 317
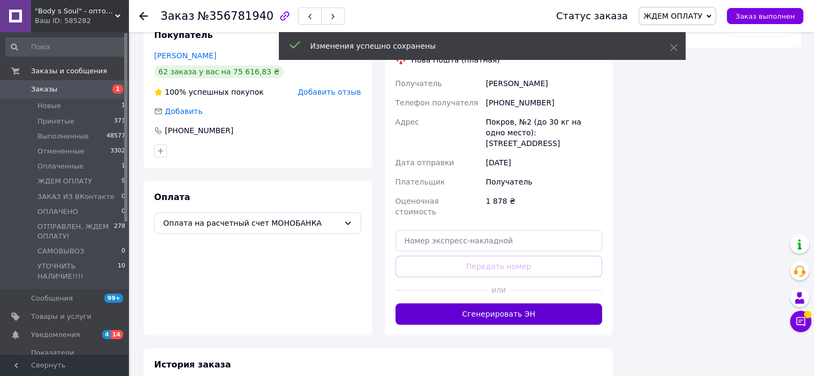
click at [570, 303] on button "Сгенерировать ЭН" at bounding box center [498, 313] width 207 height 21
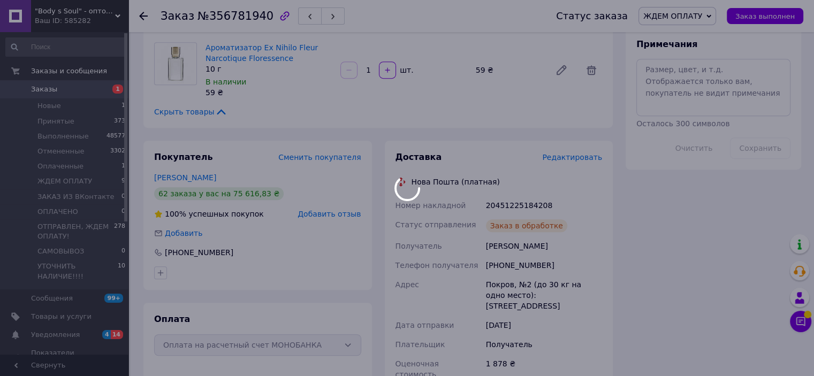
scroll to position [535, 0]
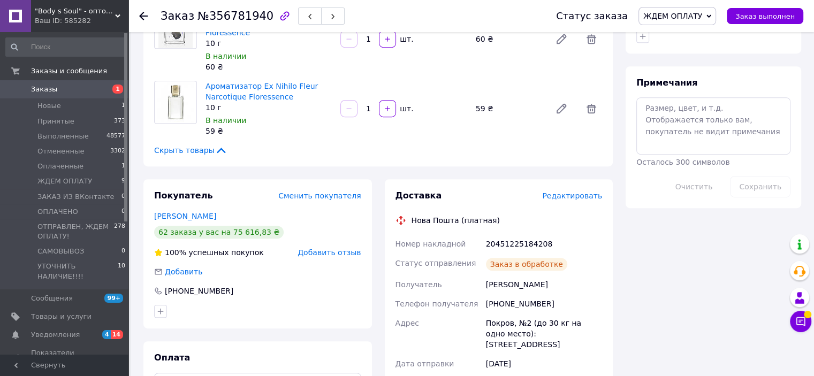
click at [517, 234] on div "20451225184208" at bounding box center [544, 243] width 120 height 19
copy div "20451225184208"
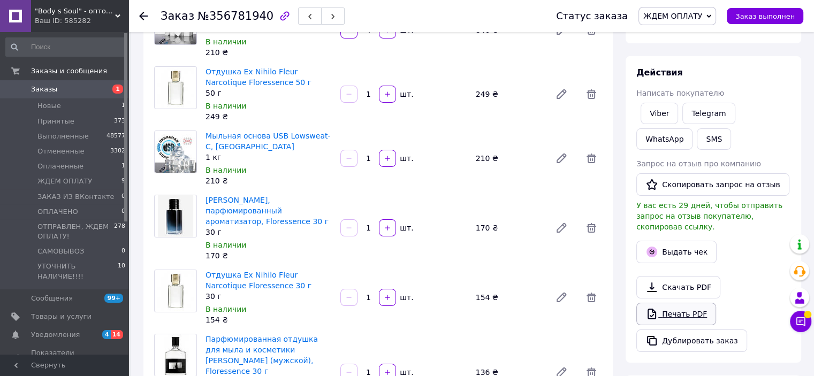
scroll to position [53, 0]
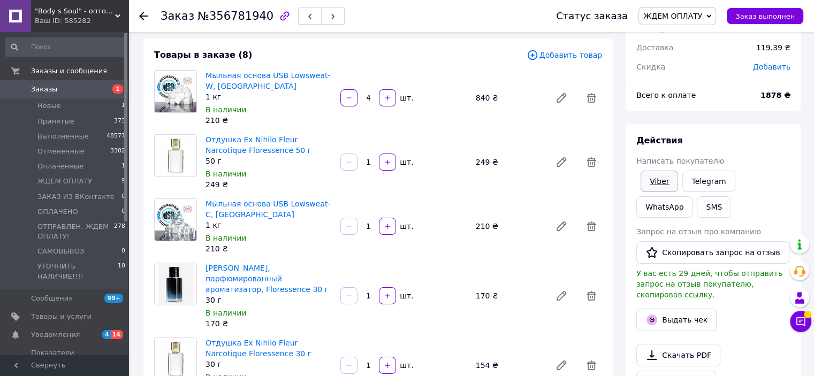
click at [663, 180] on link "Viber" at bounding box center [658, 181] width 37 height 21
click at [49, 163] on span "Оплаченные" at bounding box center [60, 167] width 46 height 10
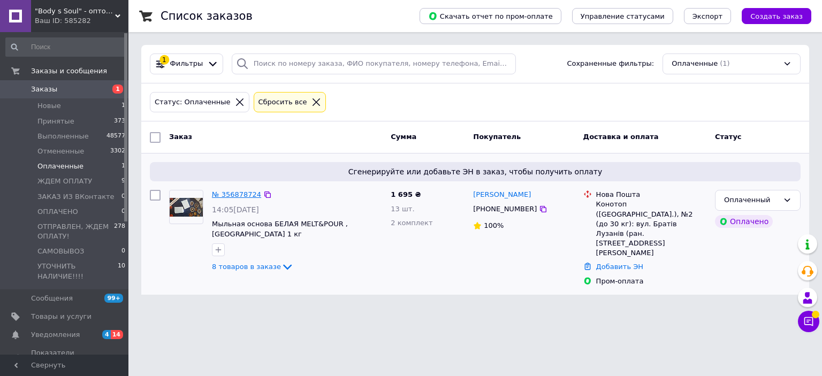
click at [244, 191] on link "№ 356878724" at bounding box center [236, 194] width 49 height 8
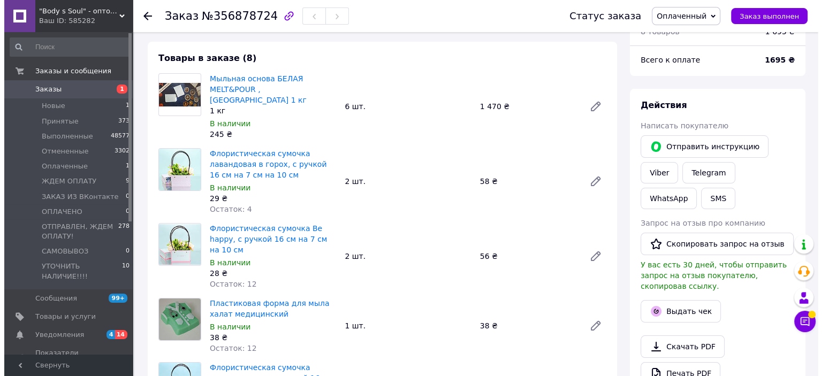
scroll to position [267, 0]
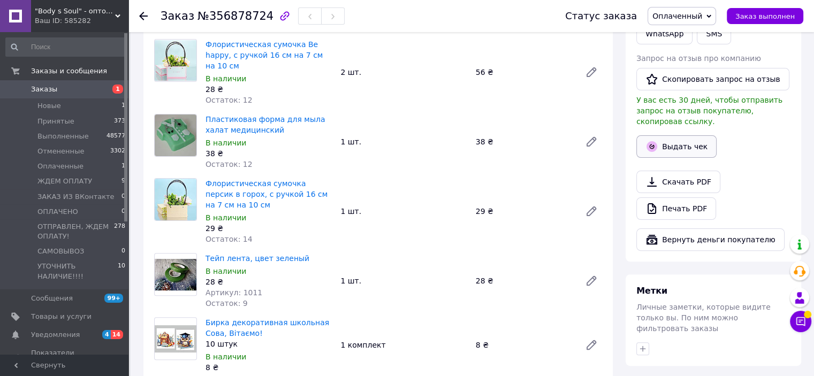
click at [686, 135] on button "Выдать чек" at bounding box center [676, 146] width 80 height 22
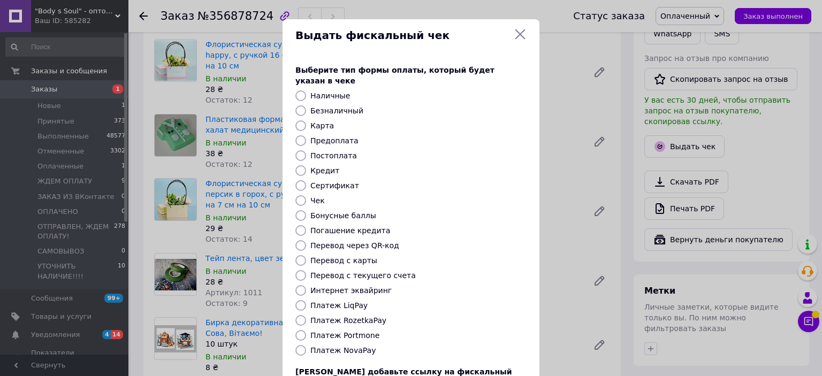
click at [300, 315] on input "Платеж RozetkaPay" at bounding box center [300, 320] width 11 height 11
radio input "true"
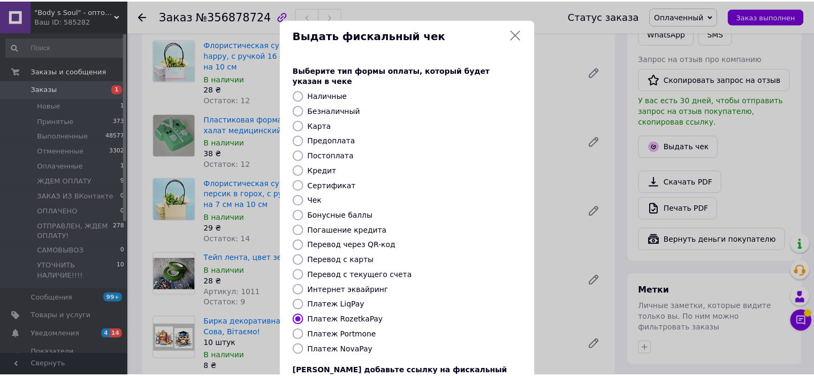
scroll to position [83, 0]
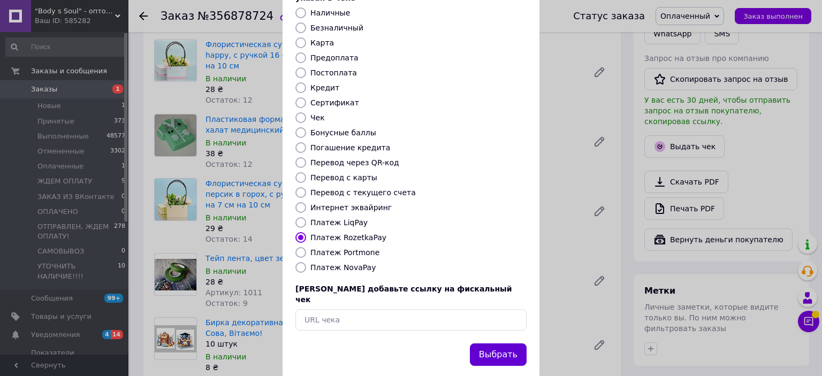
click at [501, 343] on button "Выбрать" at bounding box center [498, 354] width 57 height 23
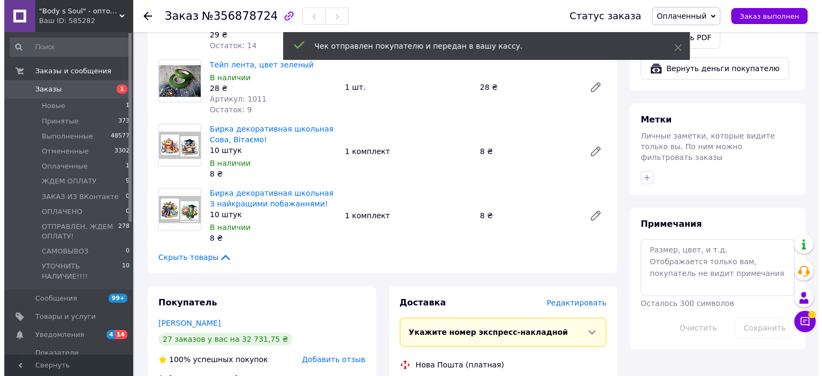
scroll to position [481, 0]
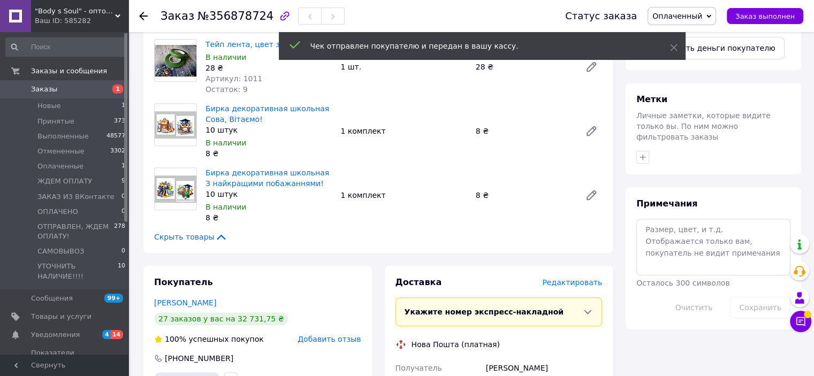
click at [572, 278] on span "Редактировать" at bounding box center [572, 282] width 60 height 9
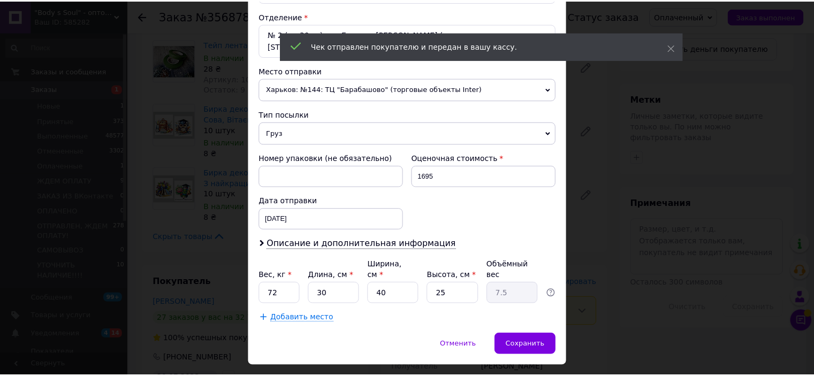
scroll to position [331, 0]
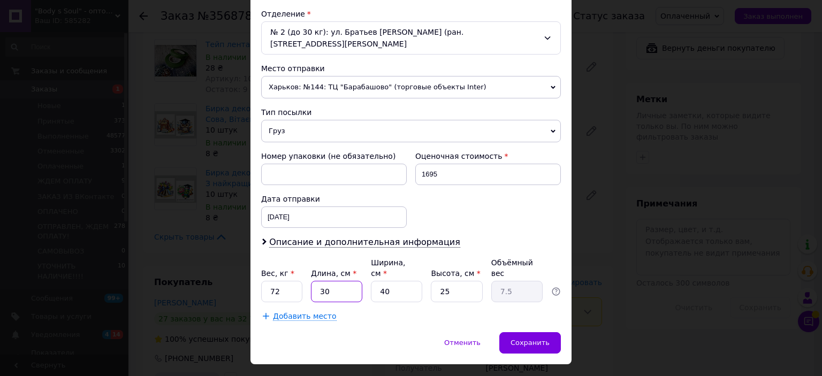
click at [323, 281] on input "30" at bounding box center [336, 291] width 51 height 21
type input "2"
type input "0.5"
type input "27"
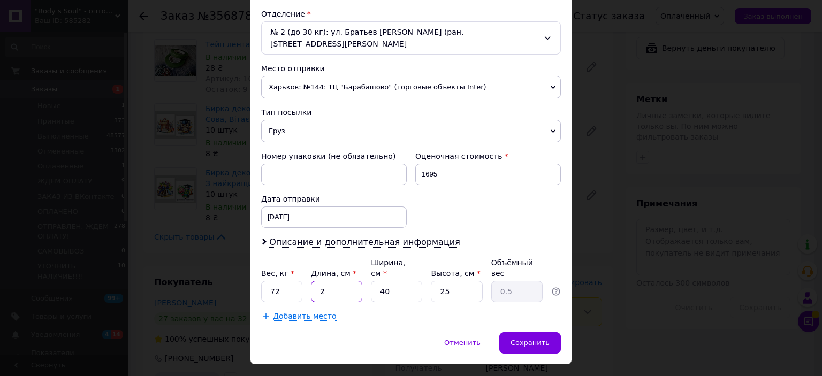
type input "6.75"
type input "27"
click at [380, 281] on input "40" at bounding box center [396, 291] width 51 height 21
type input "2"
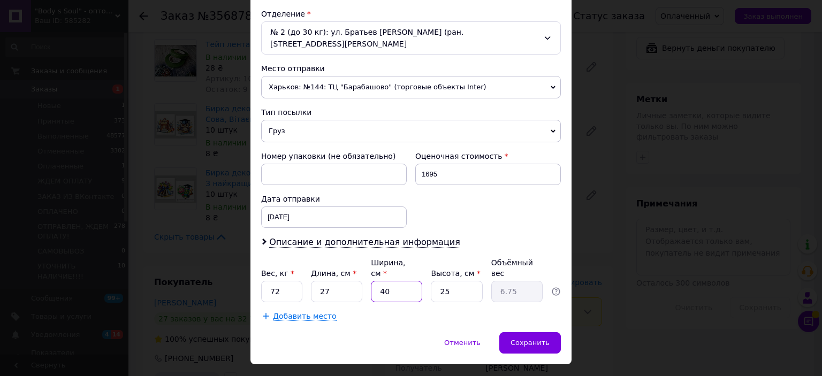
type input "0.34"
type input "23"
type input "3.88"
type input "23"
click at [441, 281] on input "25" at bounding box center [456, 291] width 51 height 21
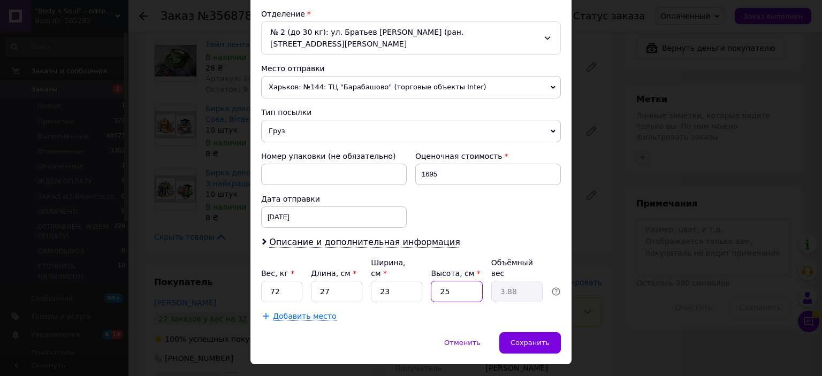
click at [441, 281] on input "25" at bounding box center [456, 291] width 51 height 21
type input "2"
type input "0.31"
type input "28"
type input "4.35"
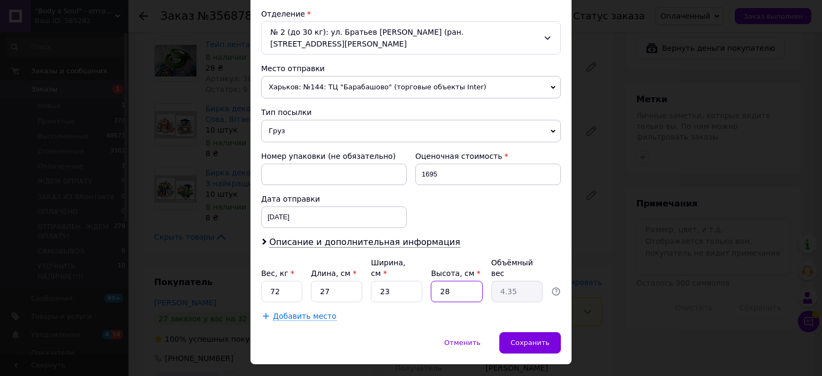
type input "28"
drag, startPoint x: 264, startPoint y: 264, endPoint x: 287, endPoint y: 271, distance: 23.5
click at [287, 281] on input "72" at bounding box center [281, 291] width 41 height 21
type input "6.7"
click at [529, 339] on span "Сохранить" at bounding box center [529, 343] width 39 height 8
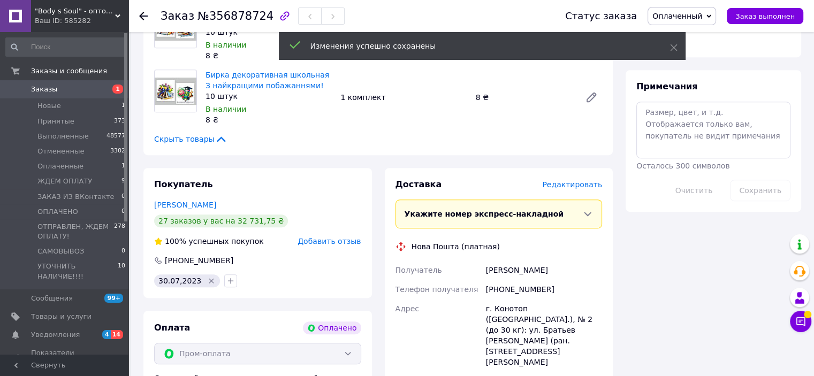
scroll to position [749, 0]
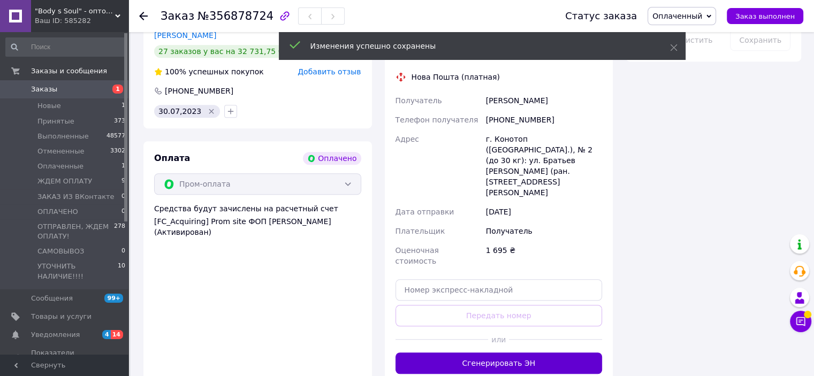
click at [557, 353] on button "Сгенерировать ЭН" at bounding box center [498, 363] width 207 height 21
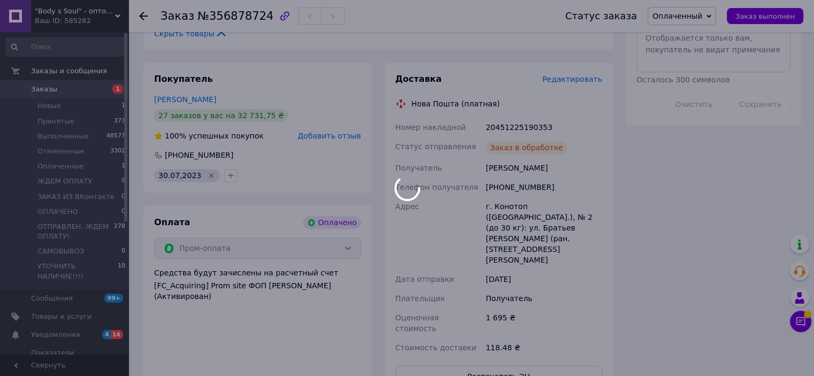
scroll to position [642, 0]
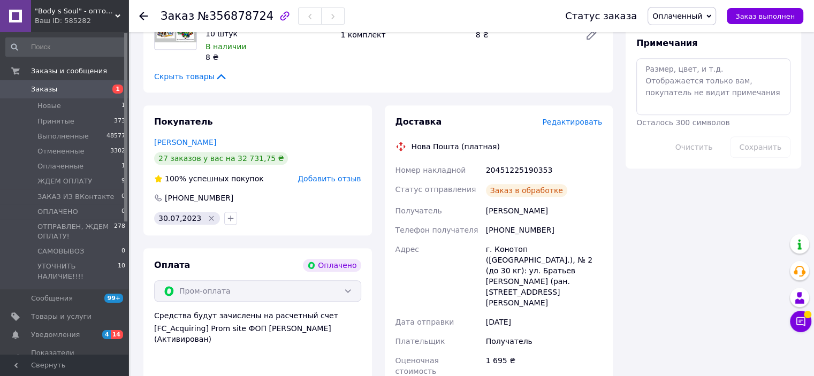
click at [520, 160] on div "20451225190353" at bounding box center [544, 169] width 120 height 19
copy div "20451225190353"
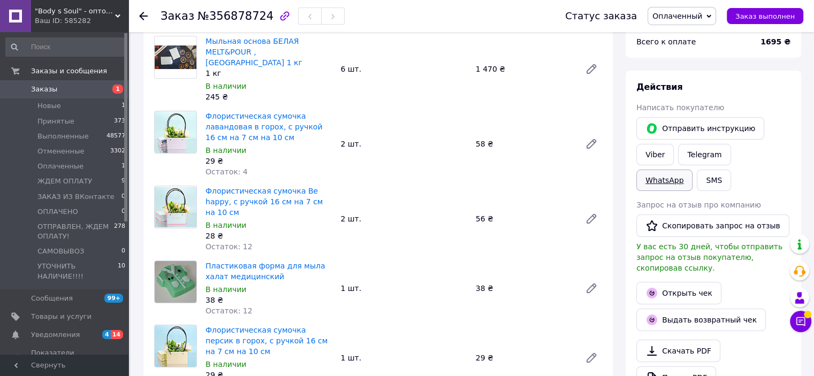
scroll to position [53, 0]
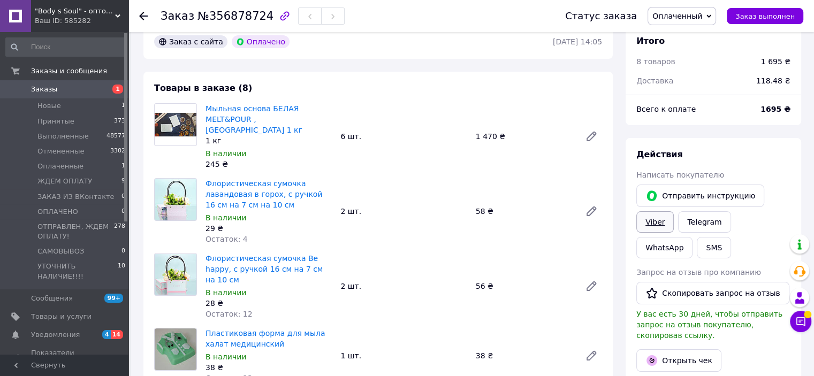
click at [659, 218] on link "Viber" at bounding box center [654, 221] width 37 height 21
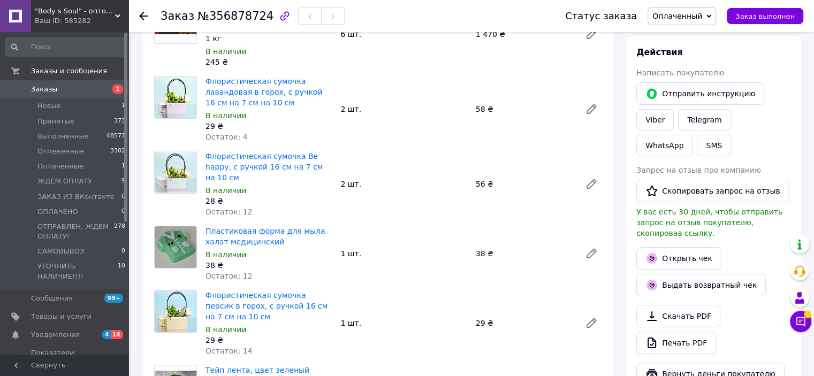
scroll to position [160, 0]
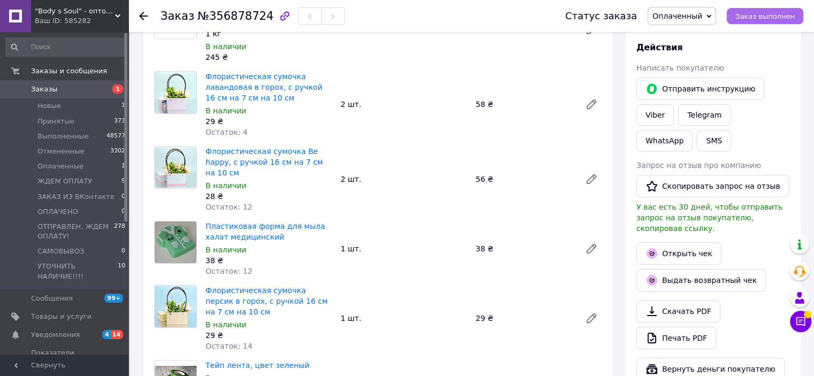
click at [765, 13] on span "Заказ выполнен" at bounding box center [764, 16] width 59 height 8
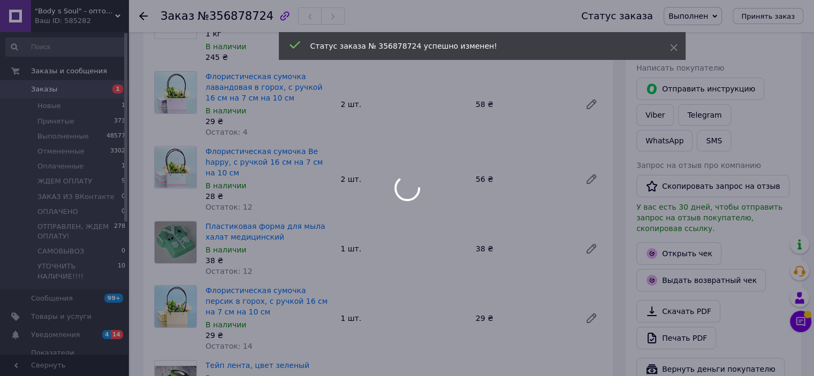
click at [143, 14] on div at bounding box center [407, 188] width 814 height 376
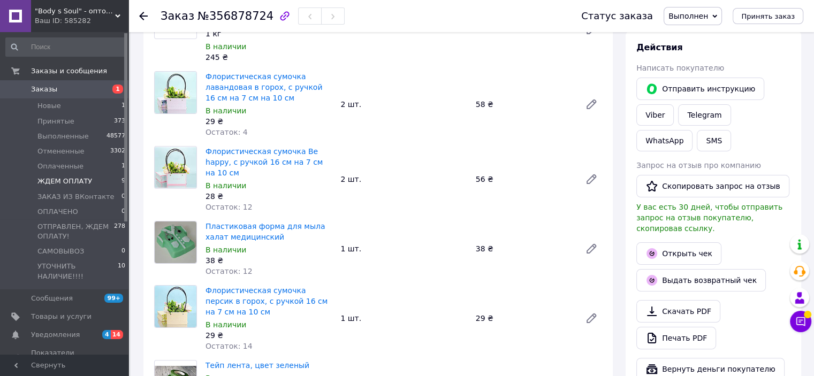
click at [82, 183] on span "ЖДЕМ ОПЛАТУ" at bounding box center [64, 182] width 55 height 10
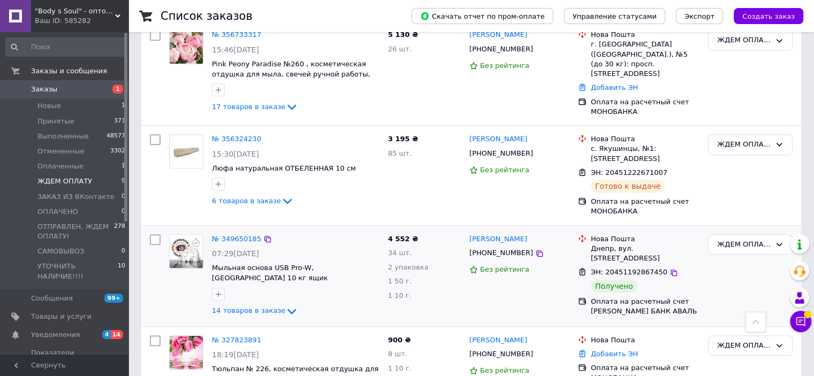
scroll to position [515, 0]
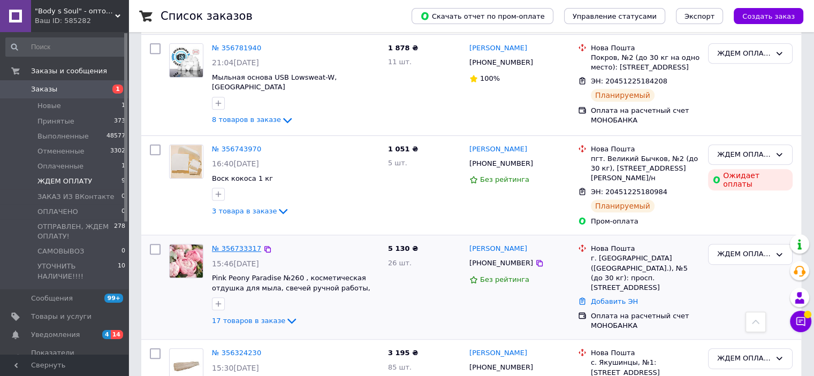
click at [240, 244] on link "№ 356733317" at bounding box center [236, 248] width 49 height 8
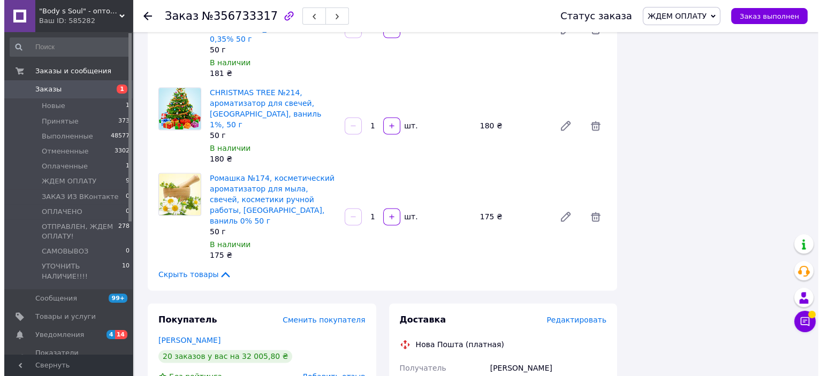
scroll to position [1391, 0]
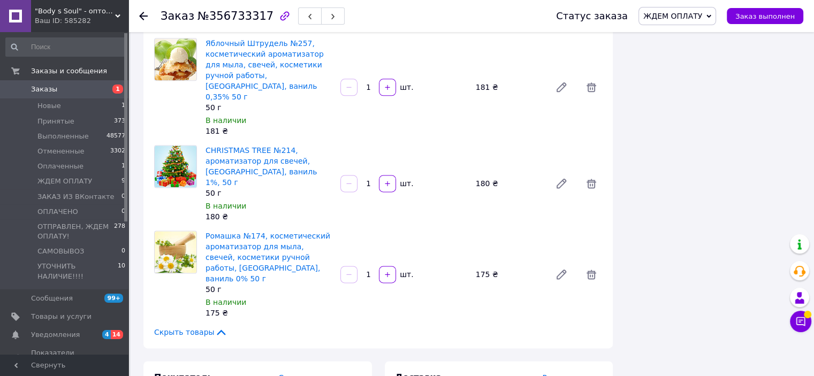
click at [584, 373] on span "Редактировать" at bounding box center [572, 377] width 60 height 9
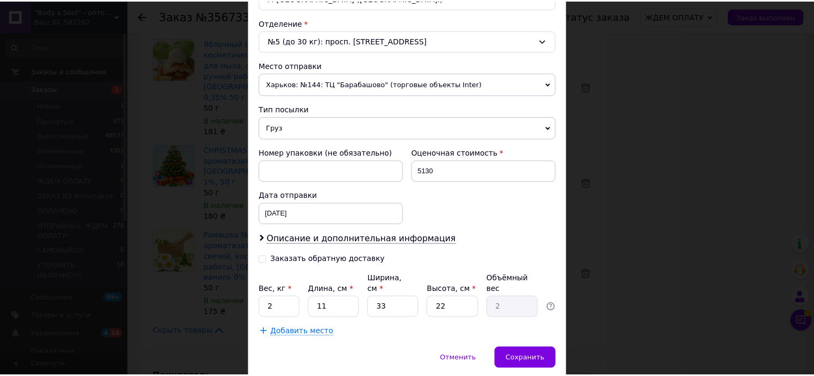
scroll to position [350, 0]
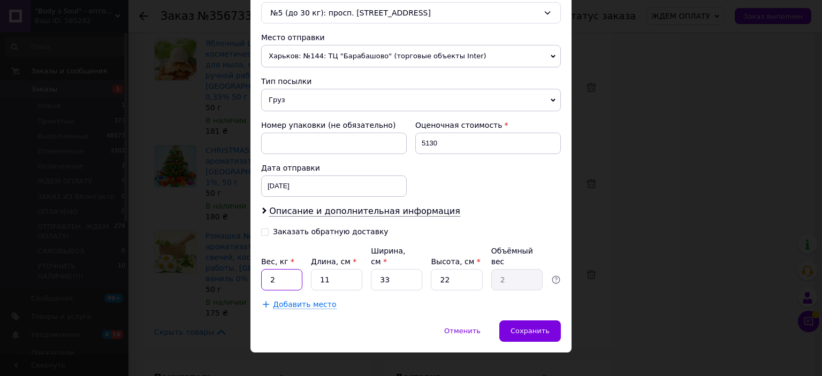
drag, startPoint x: 264, startPoint y: 266, endPoint x: 280, endPoint y: 269, distance: 15.7
click at [280, 269] on input "2" at bounding box center [281, 279] width 41 height 21
type input "1.7"
click at [320, 269] on input "11" at bounding box center [336, 279] width 51 height 21
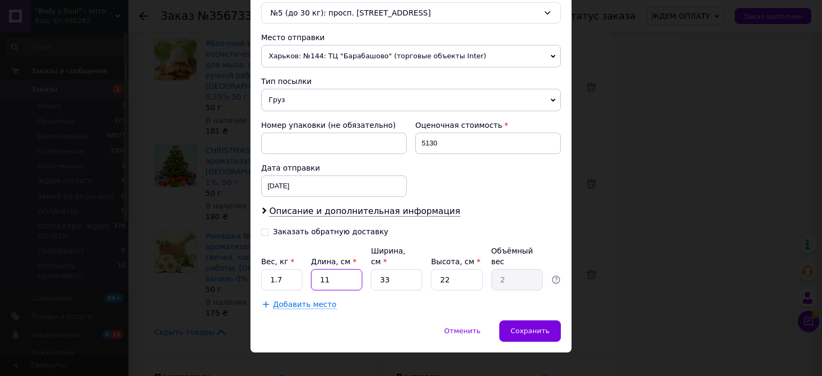
type input "2"
type input "0.36"
type input "21"
type input "3.81"
type input "21"
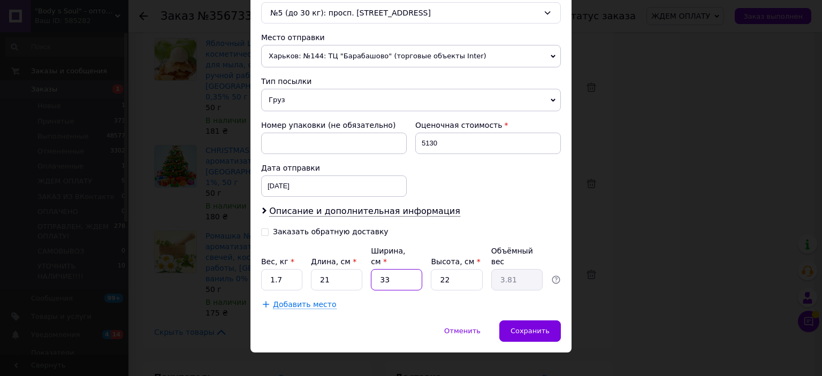
click at [382, 269] on input "33" at bounding box center [396, 279] width 51 height 21
type input "1"
type input "0.12"
type input "15"
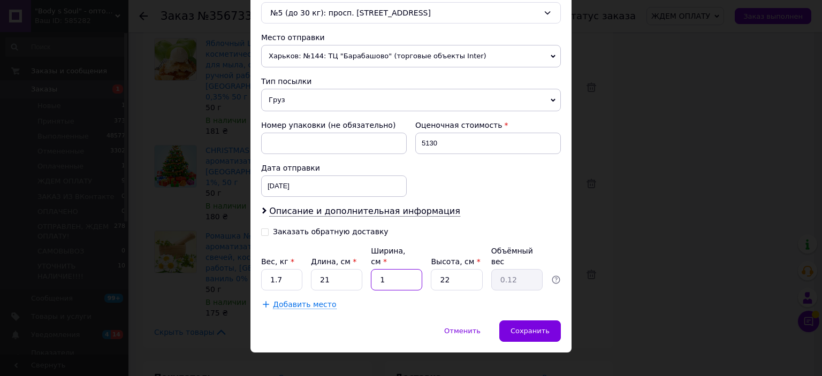
type input "1.73"
type input "15"
click at [444, 269] on input "22" at bounding box center [456, 279] width 51 height 21
type input "1"
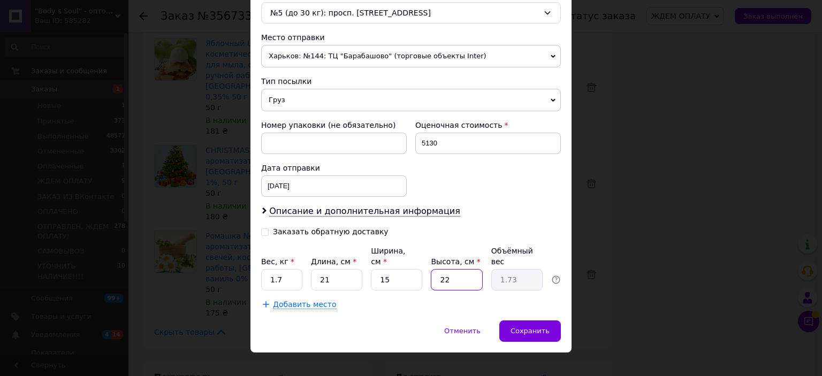
type input "0.1"
type input "18"
type input "1.42"
type input "18"
click at [537, 327] on span "Сохранить" at bounding box center [529, 331] width 39 height 8
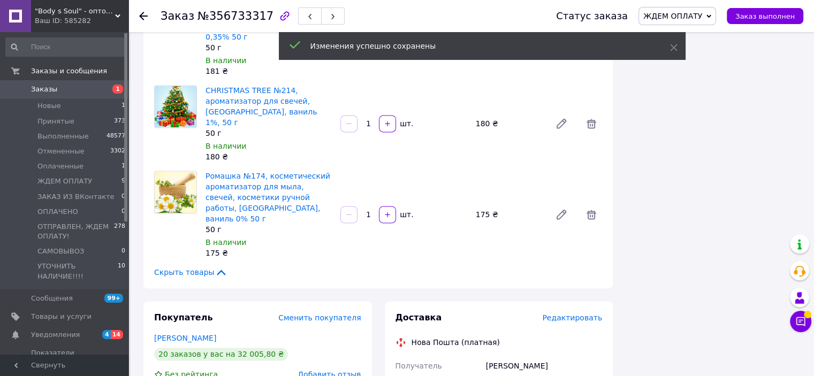
scroll to position [1551, 0]
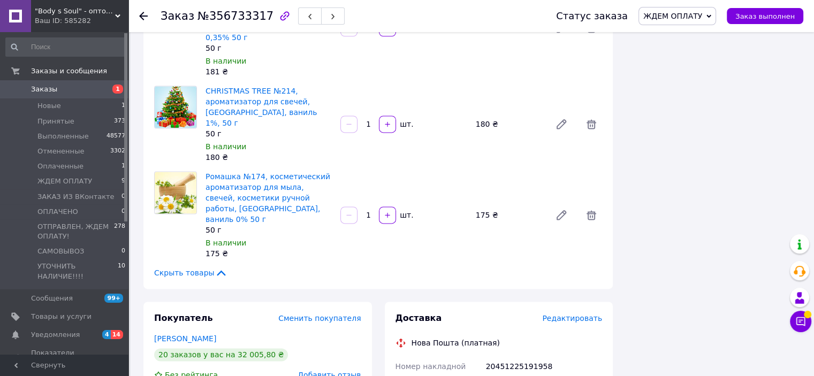
scroll to position [1391, 0]
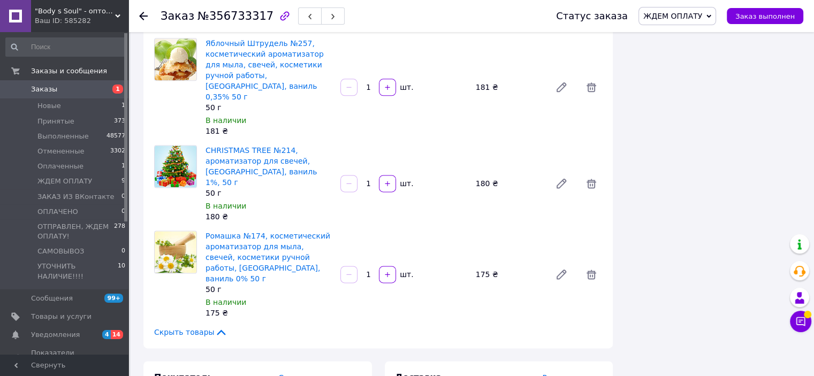
copy div "20451225191958"
click at [58, 108] on span "Новые" at bounding box center [49, 106] width 24 height 10
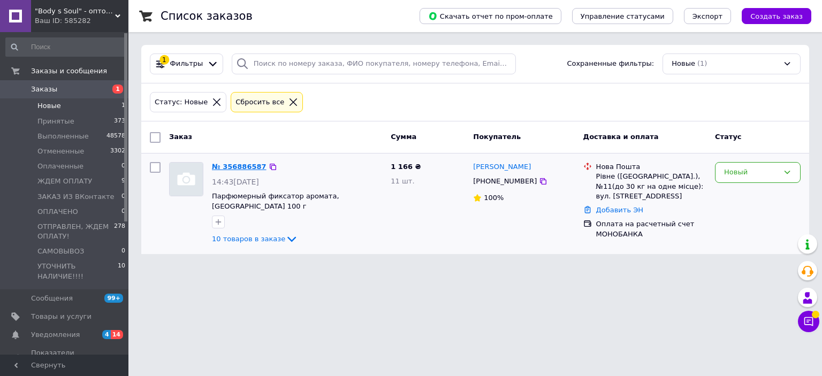
click at [233, 166] on link "№ 356886587" at bounding box center [239, 167] width 55 height 8
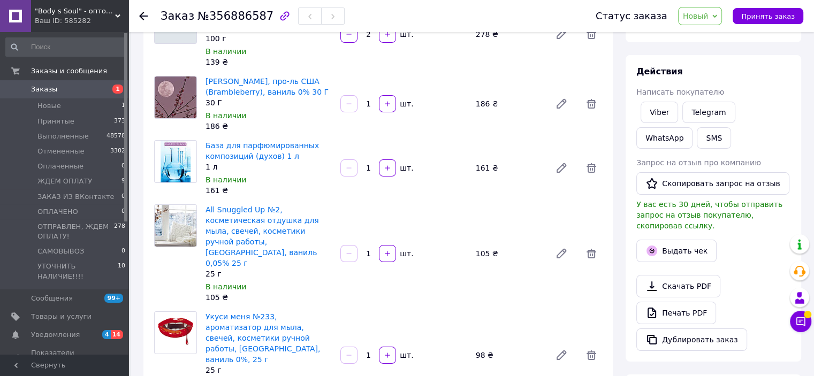
scroll to position [160, 0]
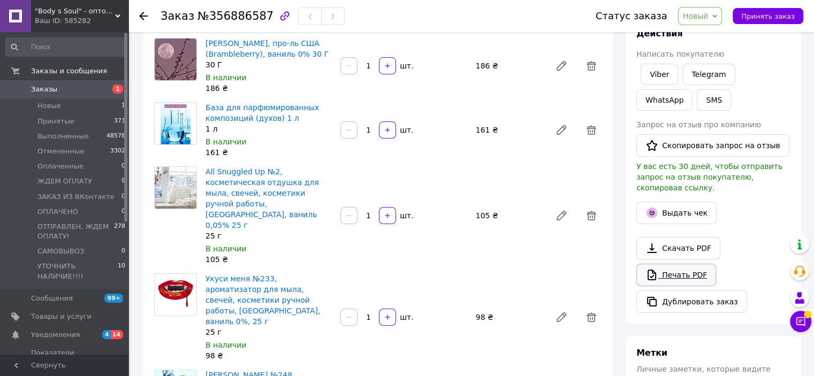
click at [687, 264] on link "Печать PDF" at bounding box center [676, 275] width 80 height 22
click at [68, 181] on span "ЖДЕМ ОПЛАТУ" at bounding box center [64, 182] width 55 height 10
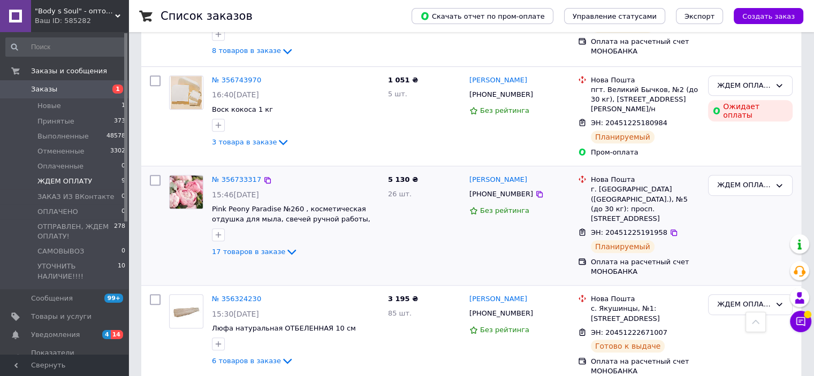
scroll to position [588, 0]
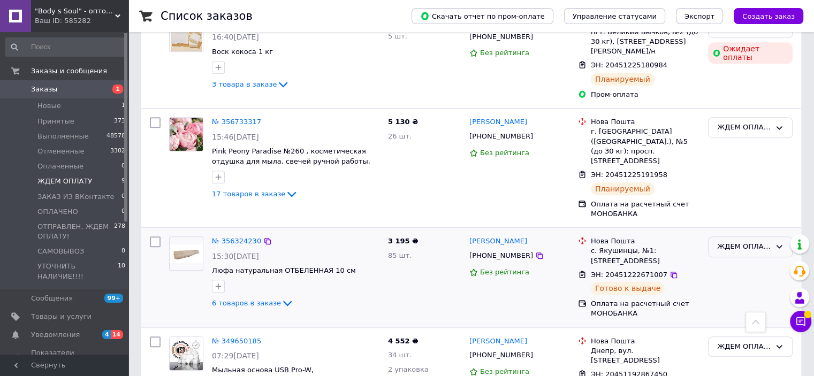
click at [742, 241] on div "ЖДЕМ ОПЛАТУ" at bounding box center [743, 246] width 53 height 11
click at [741, 279] on li "Выполнен" at bounding box center [749, 289] width 83 height 20
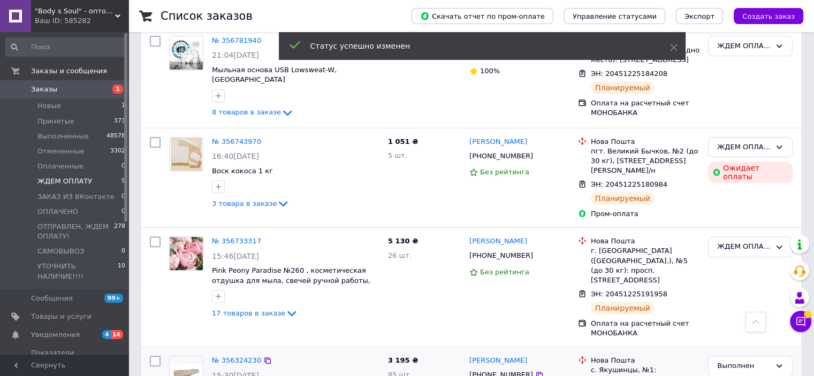
scroll to position [428, 0]
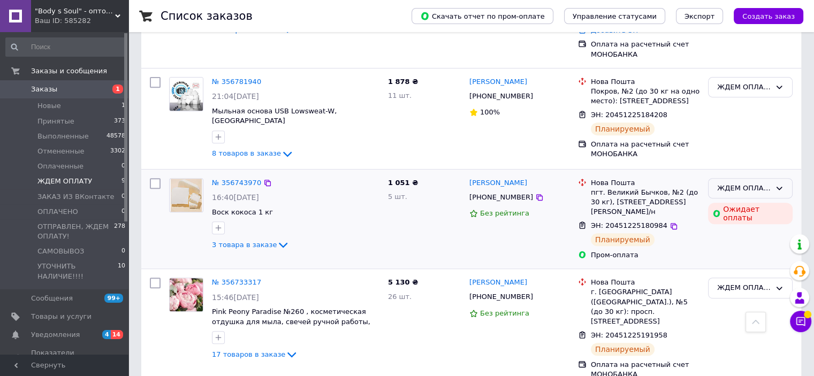
click at [781, 184] on icon at bounding box center [779, 188] width 9 height 9
click at [757, 220] on li "Выполнен" at bounding box center [749, 230] width 83 height 20
click at [732, 282] on div "ЖДЕМ ОПЛАТУ" at bounding box center [743, 287] width 53 height 11
click at [724, 320] on li "Выполнен" at bounding box center [749, 330] width 83 height 20
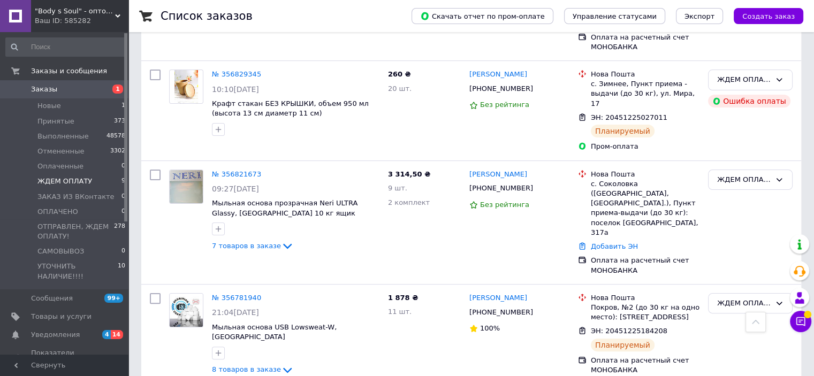
scroll to position [149, 0]
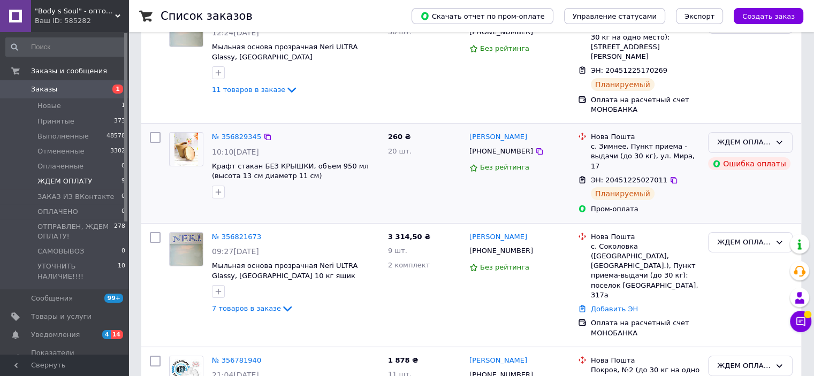
click at [783, 138] on icon at bounding box center [779, 142] width 9 height 9
click at [750, 174] on li "Выполнен" at bounding box center [749, 184] width 83 height 20
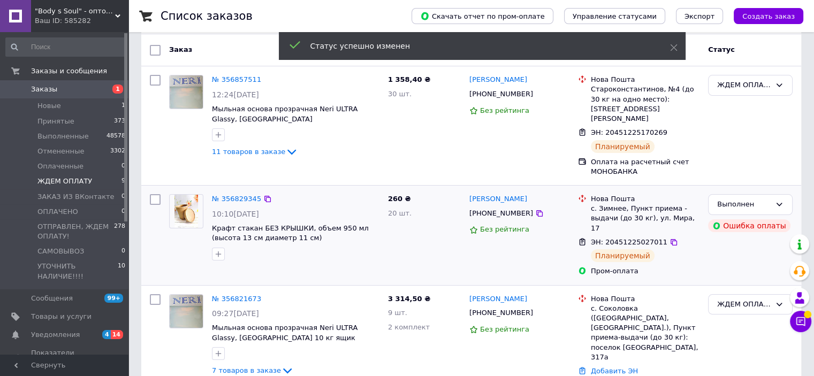
scroll to position [42, 0]
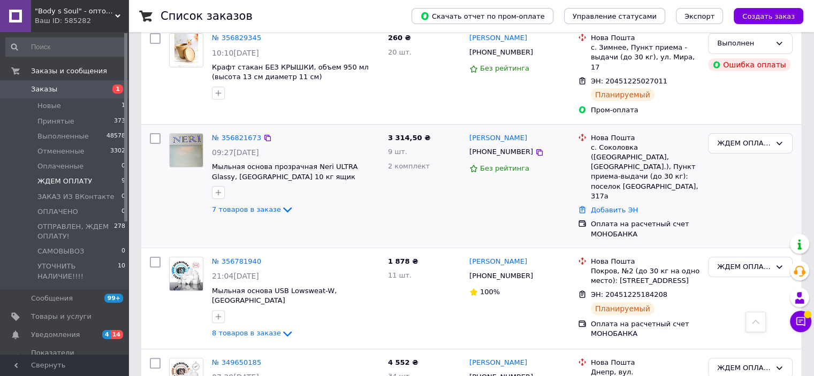
scroll to position [267, 0]
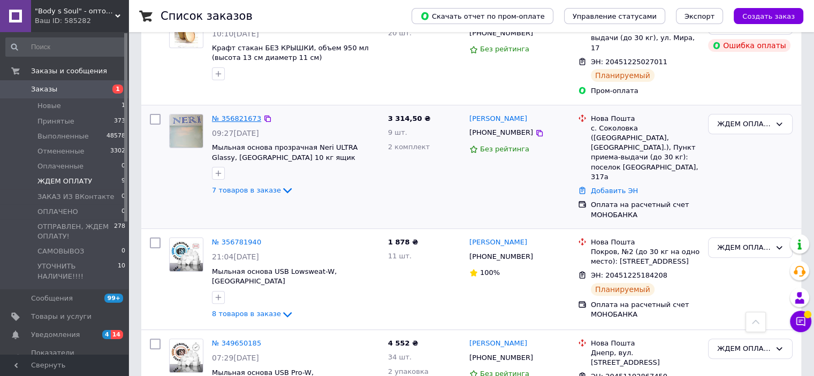
click at [243, 114] on link "№ 356821673" at bounding box center [236, 118] width 49 height 8
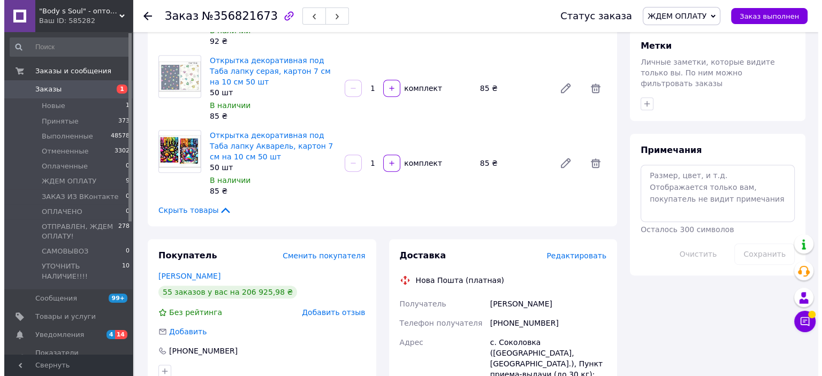
scroll to position [481, 0]
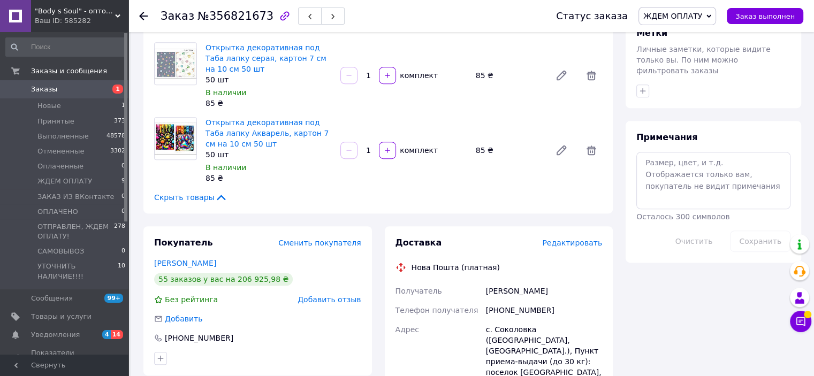
click at [574, 239] on span "Редактировать" at bounding box center [572, 243] width 60 height 9
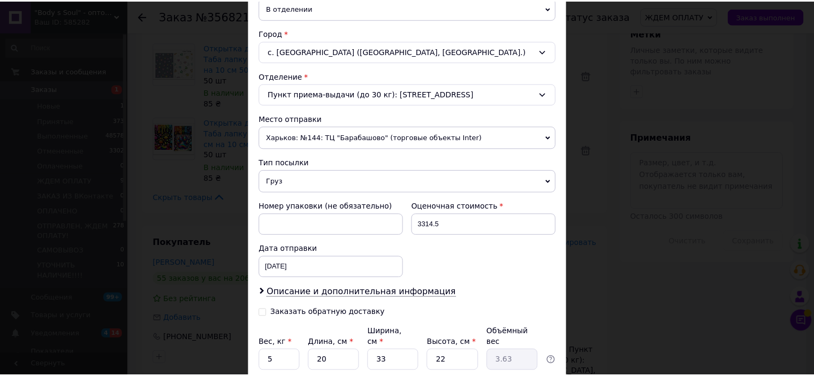
scroll to position [350, 0]
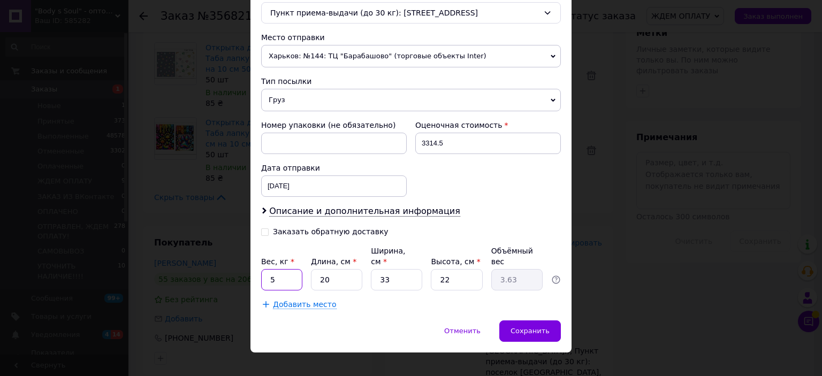
drag, startPoint x: 277, startPoint y: 271, endPoint x: 263, endPoint y: 269, distance: 13.5
click at [263, 269] on input "5" at bounding box center [281, 279] width 41 height 21
click at [507, 205] on div "Описание и дополнительная информация" at bounding box center [411, 211] width 300 height 12
click at [288, 272] on input "15" at bounding box center [281, 279] width 41 height 21
click at [463, 194] on div "Номер упаковки (не обязательно) Оценочная стоимость 3314.5 Дата отправки 12.08.…" at bounding box center [411, 159] width 308 height 86
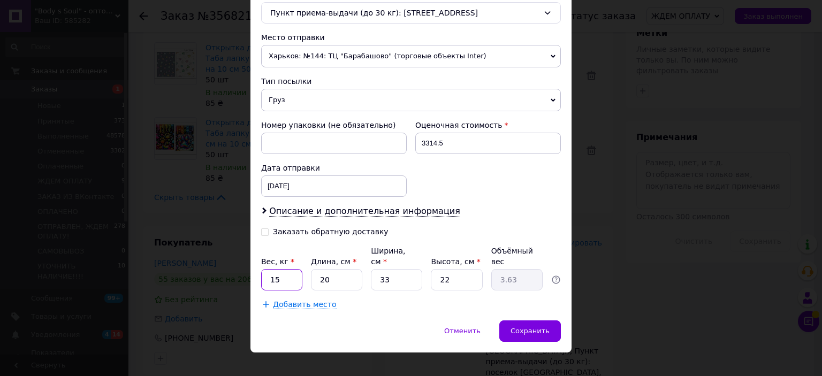
click at [286, 269] on input "15" at bounding box center [281, 279] width 41 height 21
click at [275, 269] on input "15500" at bounding box center [281, 279] width 41 height 21
type input "15500"
drag, startPoint x: 334, startPoint y: 264, endPoint x: 302, endPoint y: 269, distance: 31.9
click at [302, 269] on div "Вес, кг * 15500 Длина, см * 20 Ширина, см * 33 Высота, см * 22 Объёмный вес 3.63" at bounding box center [411, 268] width 300 height 45
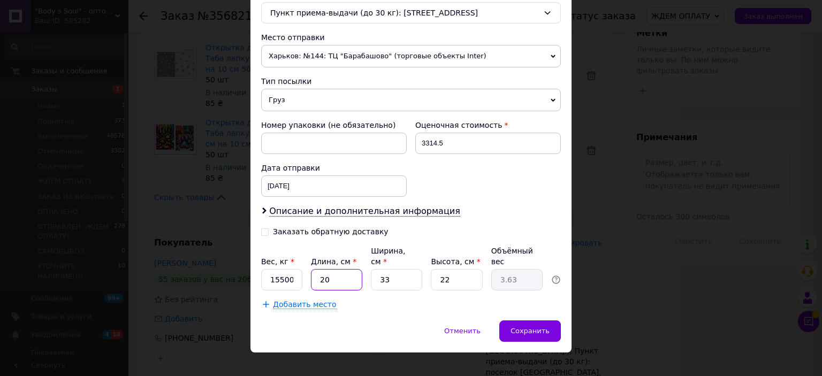
type input "2"
type input "0.36"
type input "22"
type input "3.99"
type input "22"
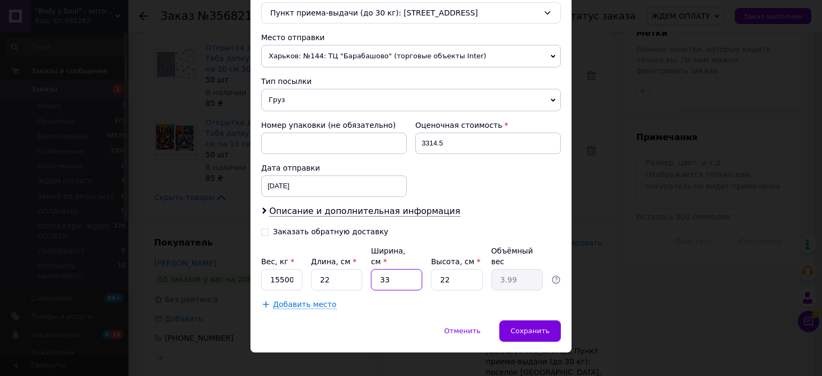
drag, startPoint x: 387, startPoint y: 263, endPoint x: 377, endPoint y: 267, distance: 10.5
click at [377, 269] on input "33" at bounding box center [396, 279] width 51 height 21
type input "2"
type input "0.24"
type input "26"
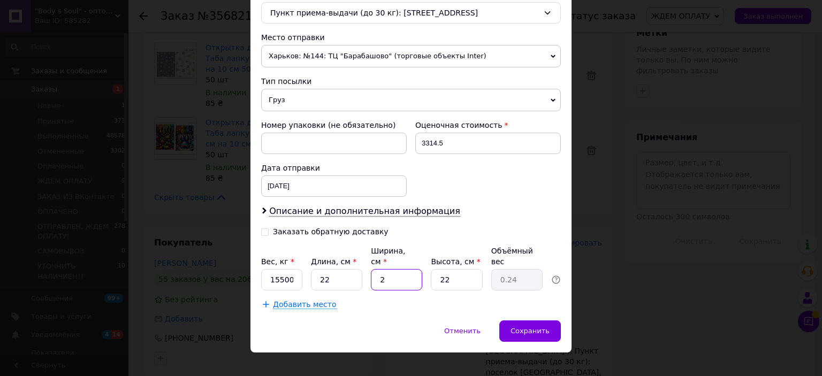
type input "3.15"
type input "26"
drag, startPoint x: 448, startPoint y: 263, endPoint x: 423, endPoint y: 263, distance: 24.6
click at [423, 263] on div "Вес, кг * 15500 Длина, см * 22 Ширина, см * 26 Высота, см * 22 Объёмный вес 3.15" at bounding box center [411, 268] width 300 height 45
type input "4"
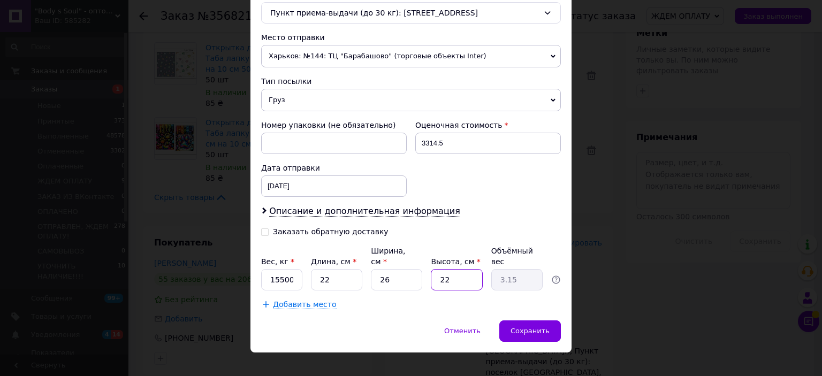
type input "0.57"
type input "41"
type input "5.86"
type input "41"
click at [290, 269] on input "15500" at bounding box center [281, 279] width 41 height 21
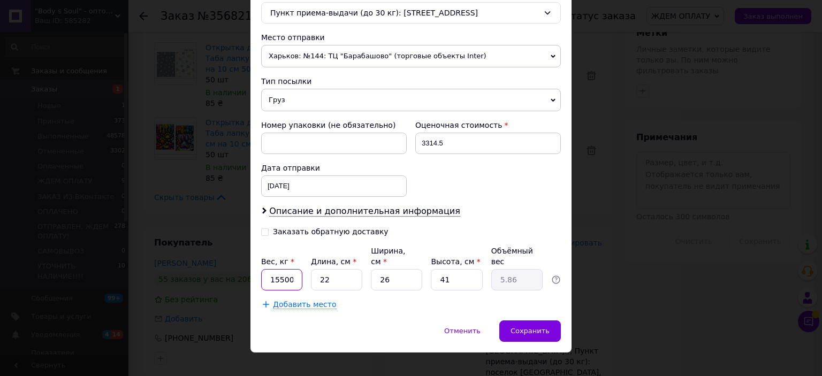
click at [276, 269] on input "15500" at bounding box center [281, 279] width 41 height 21
click at [277, 269] on input "15500" at bounding box center [281, 279] width 41 height 21
type input "15.500"
click at [530, 327] on span "Сохранить" at bounding box center [529, 331] width 39 height 8
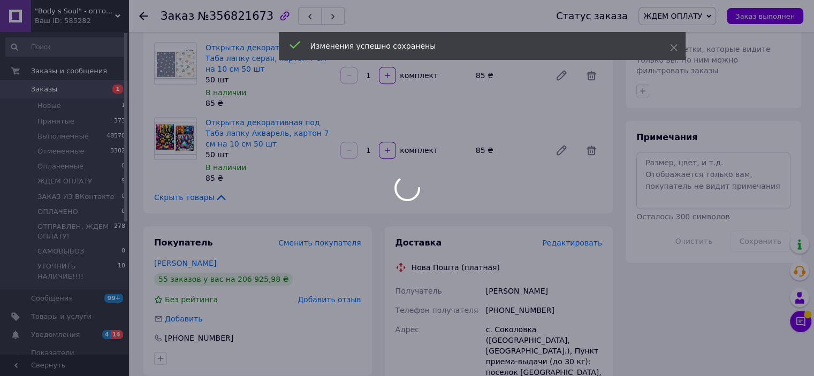
scroll to position [45, 0]
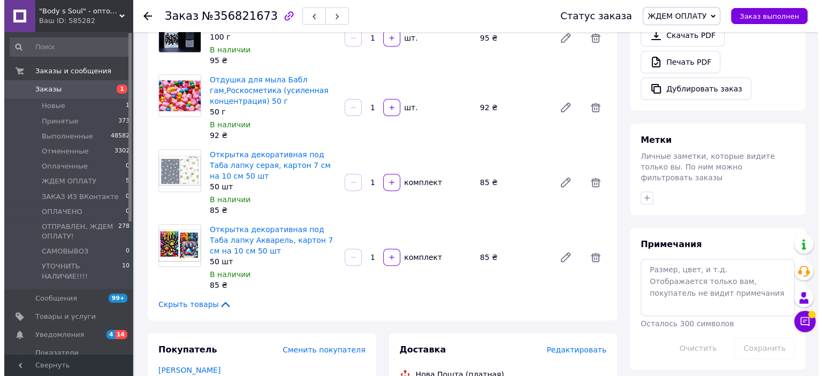
scroll to position [535, 0]
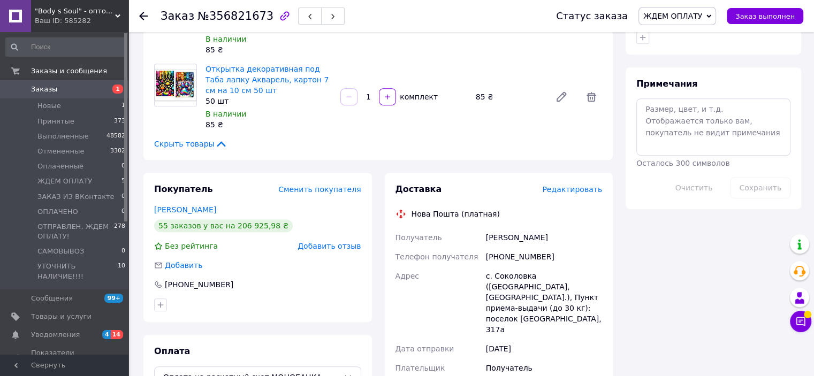
click at [569, 185] on span "Редактировать" at bounding box center [572, 189] width 60 height 9
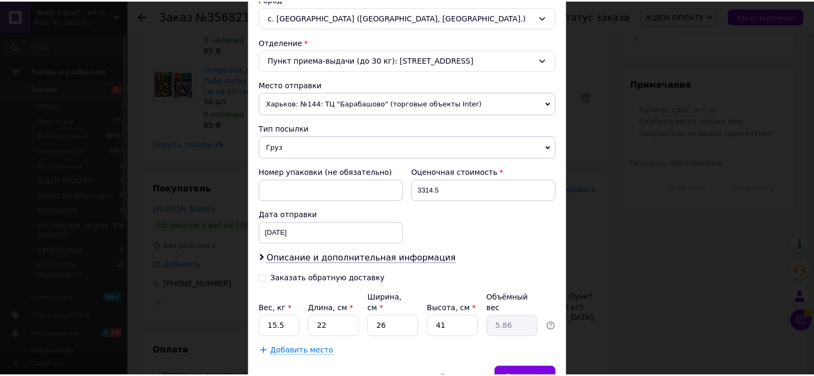
scroll to position [350, 0]
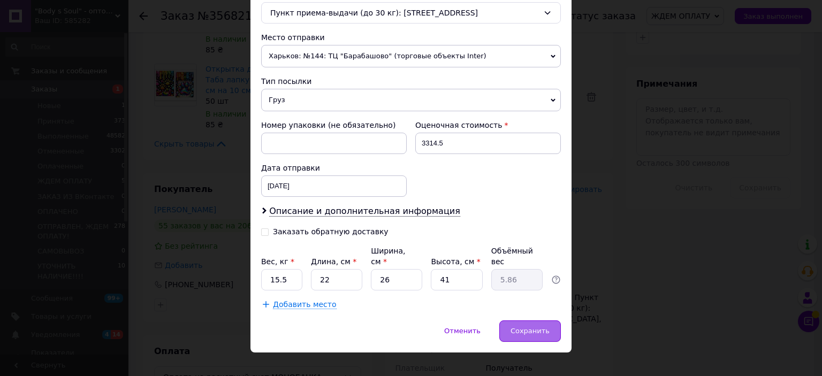
click at [546, 327] on span "Сохранить" at bounding box center [529, 331] width 39 height 8
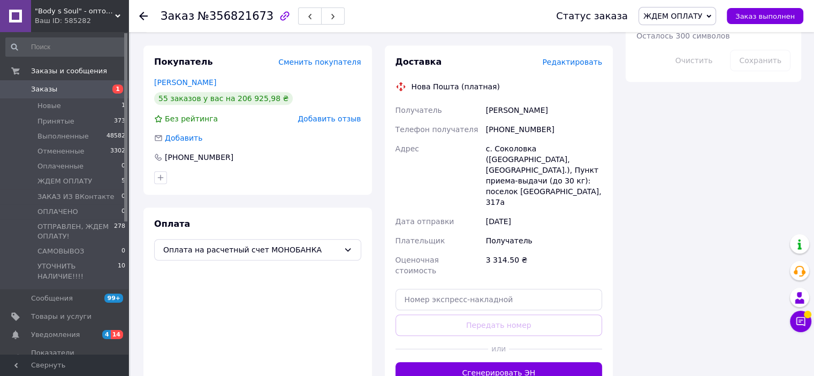
scroll to position [749, 0]
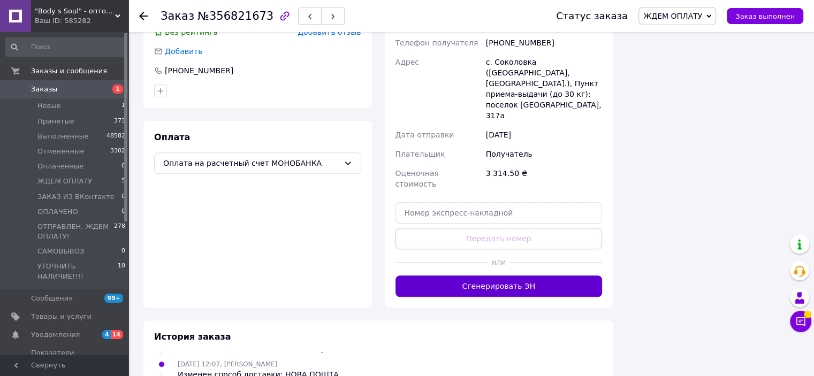
click at [518, 275] on button "Сгенерировать ЭН" at bounding box center [498, 285] width 207 height 21
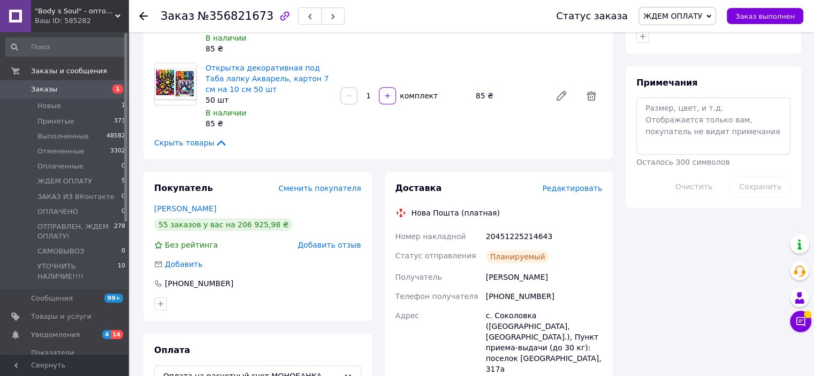
scroll to position [535, 0]
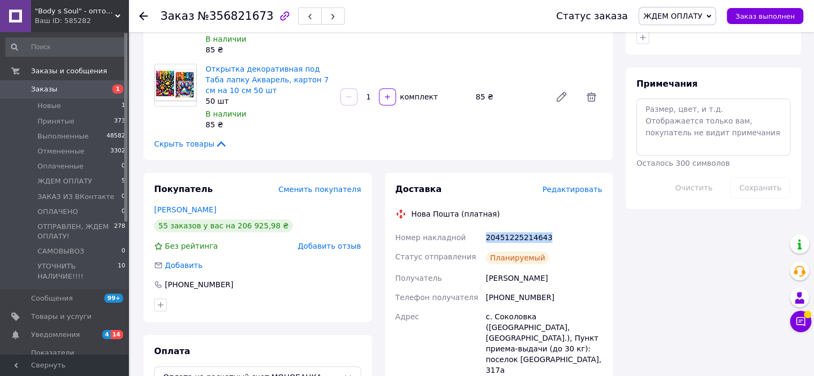
drag, startPoint x: 551, startPoint y: 200, endPoint x: 481, endPoint y: 209, distance: 71.2
click at [481, 228] on div "Номер накладной 20451225214643 Статус отправления Планируемый Получатель [PERSO…" at bounding box center [498, 348] width 211 height 240
copy div "Номер накладной 20451225214643"
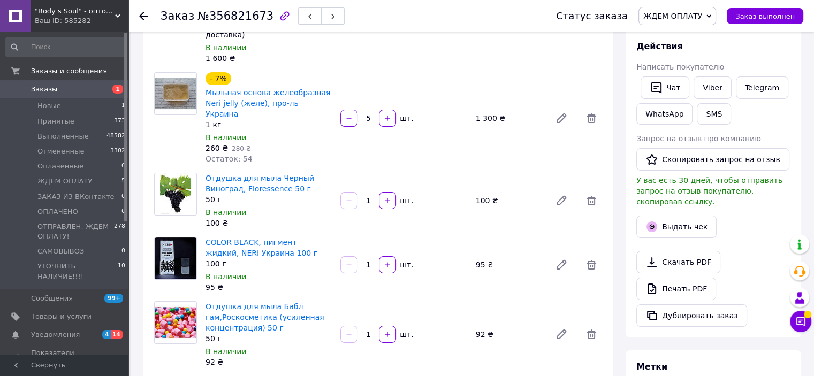
scroll to position [107, 0]
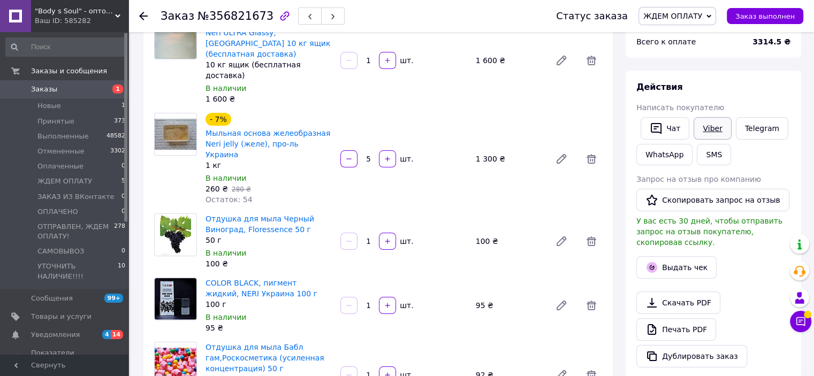
click at [703, 129] on link "Viber" at bounding box center [711, 128] width 37 height 22
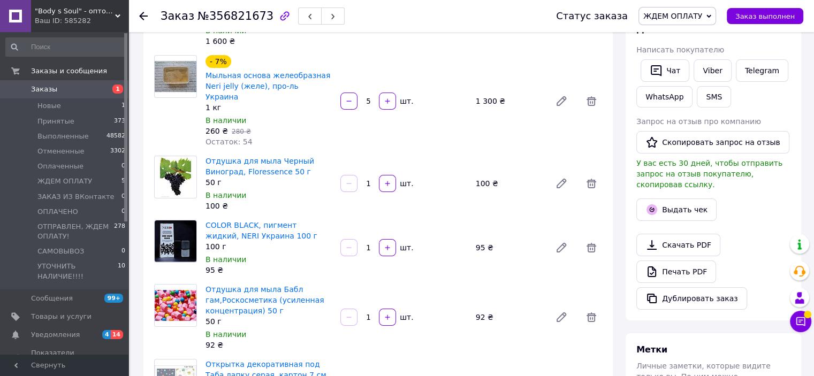
scroll to position [160, 0]
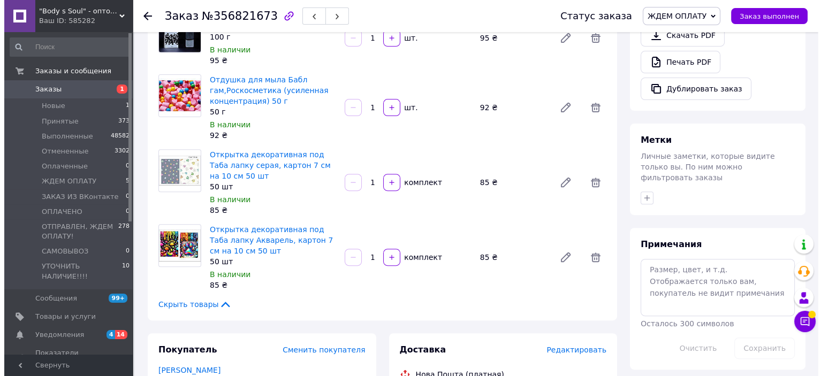
scroll to position [107, 0]
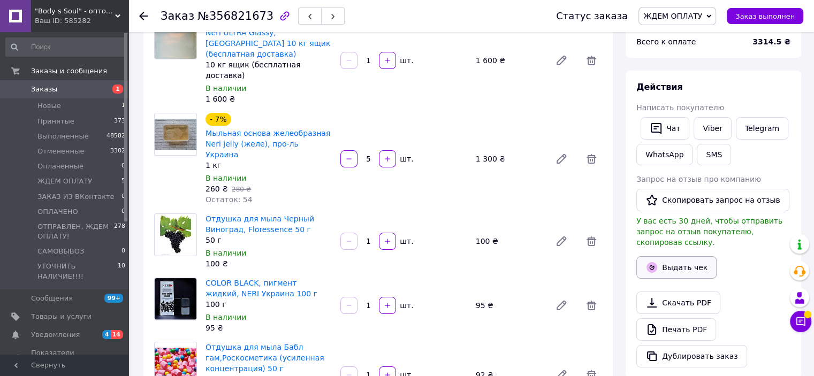
click at [685, 256] on button "Выдать чек" at bounding box center [676, 267] width 80 height 22
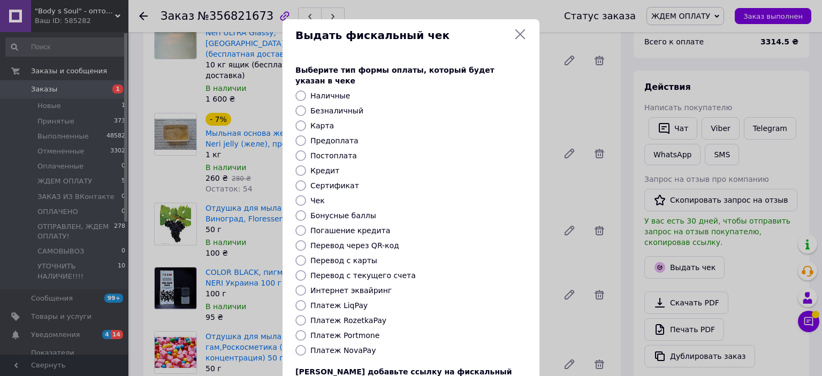
click at [301, 345] on input "Платеж NovaPay" at bounding box center [300, 350] width 11 height 11
radio input "true"
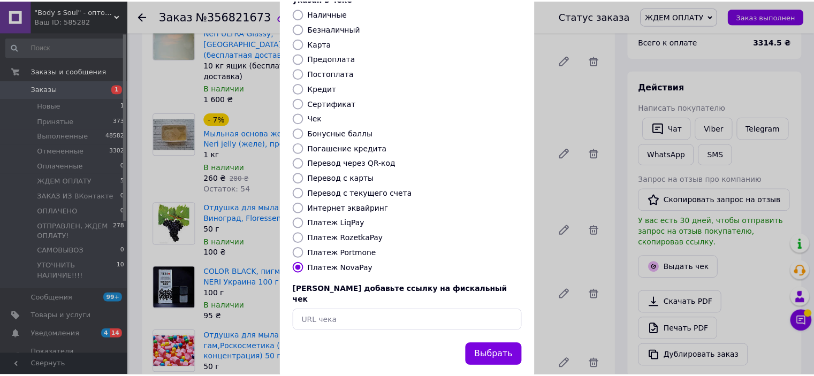
scroll to position [83, 0]
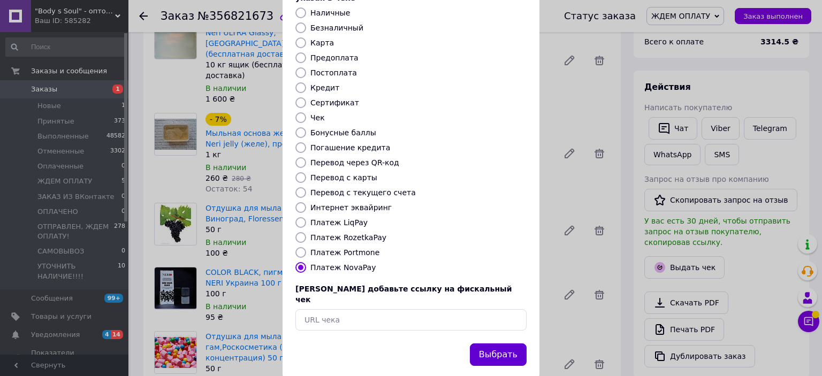
click at [498, 343] on button "Выбрать" at bounding box center [498, 354] width 57 height 23
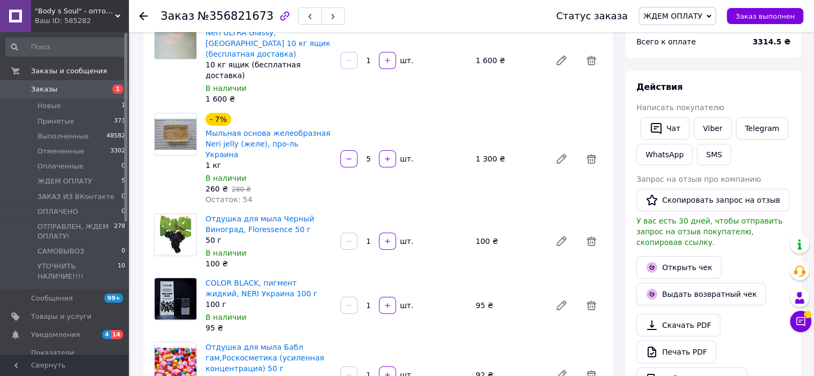
click at [711, 16] on icon at bounding box center [708, 15] width 5 height 3
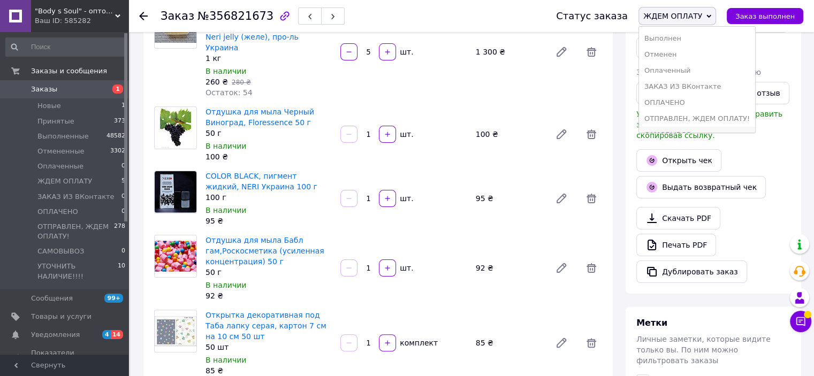
scroll to position [0, 0]
click at [684, 49] on li "Выполнен" at bounding box center [697, 53] width 116 height 16
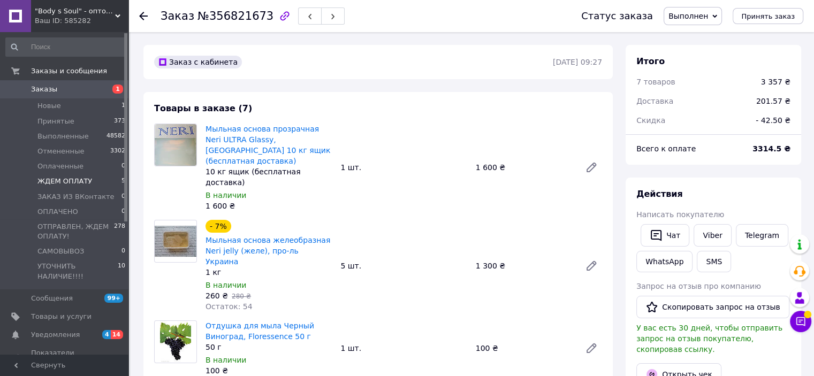
click at [49, 177] on span "ЖДЕМ ОПЛАТУ" at bounding box center [64, 182] width 55 height 10
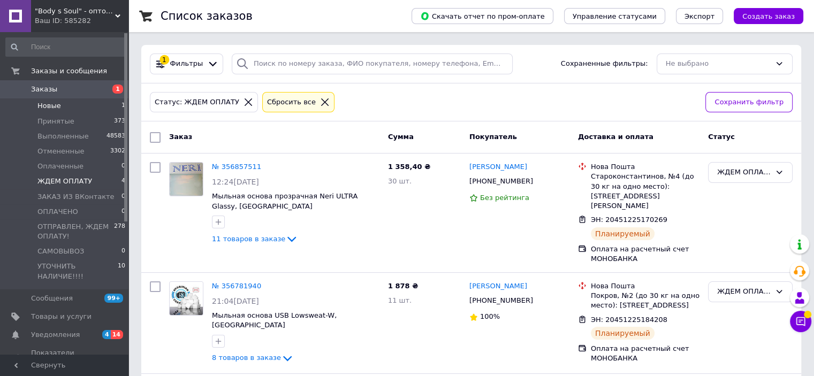
click at [48, 108] on span "Новые" at bounding box center [49, 106] width 24 height 10
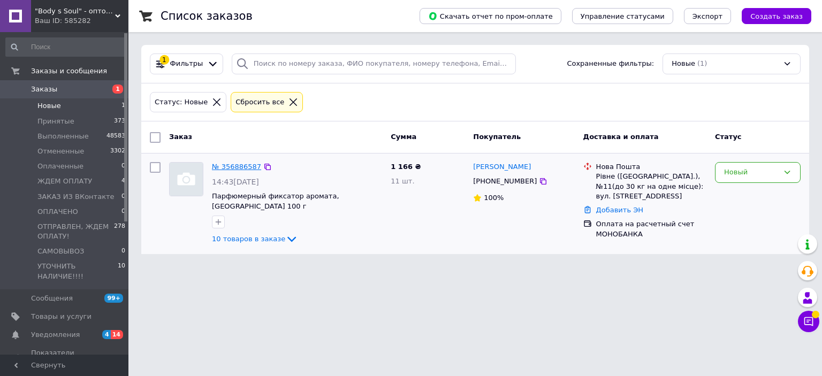
click at [244, 168] on link "№ 356886587" at bounding box center [236, 167] width 49 height 8
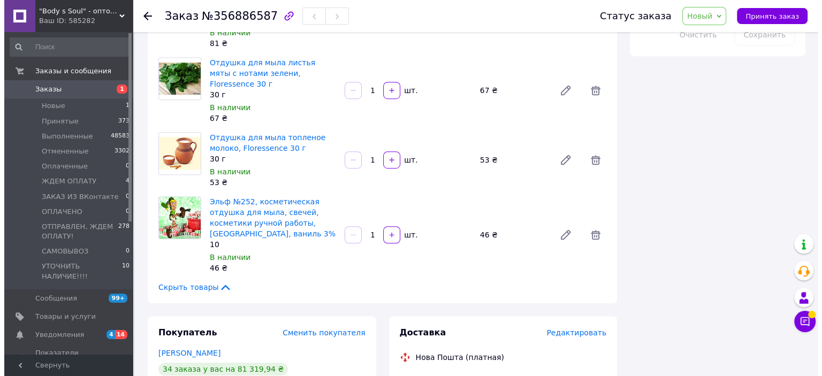
scroll to position [802, 0]
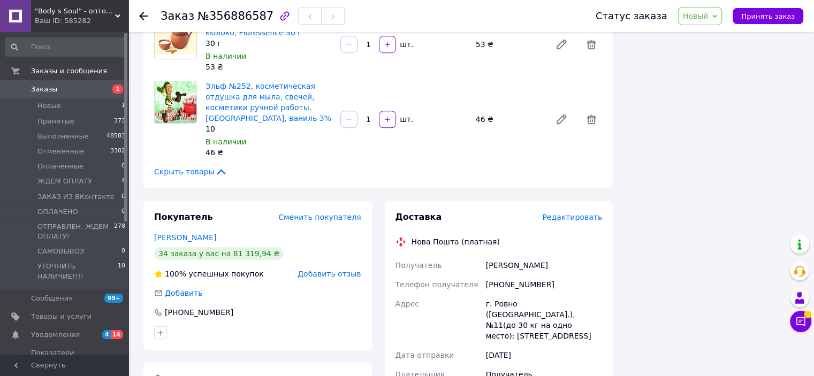
click at [572, 213] on span "Редактировать" at bounding box center [572, 217] width 60 height 9
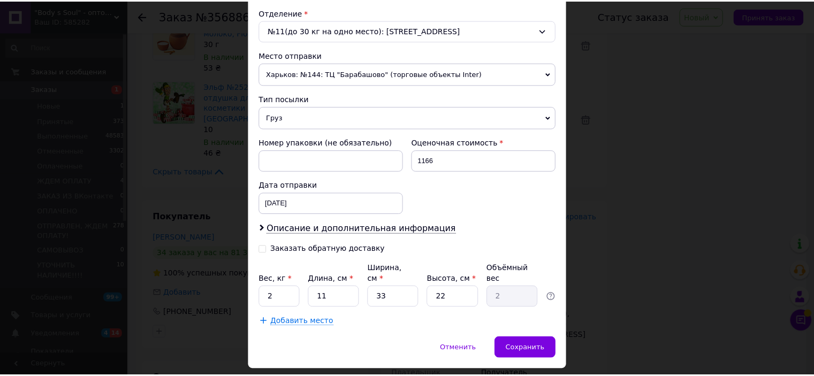
scroll to position [350, 0]
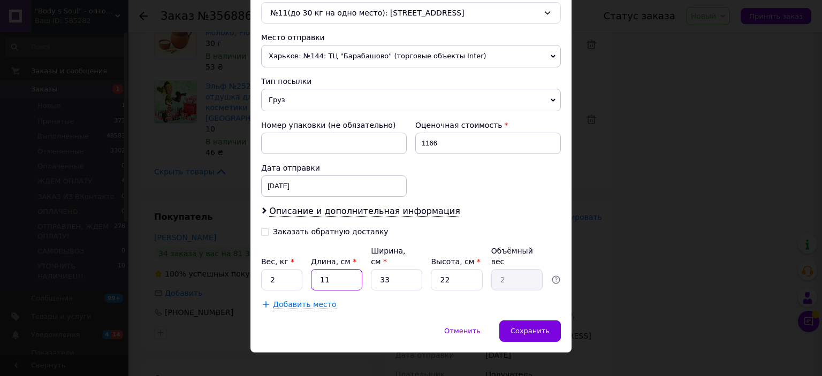
click at [323, 270] on input "11" at bounding box center [336, 279] width 51 height 21
type input "2"
type input "0.36"
type input "27"
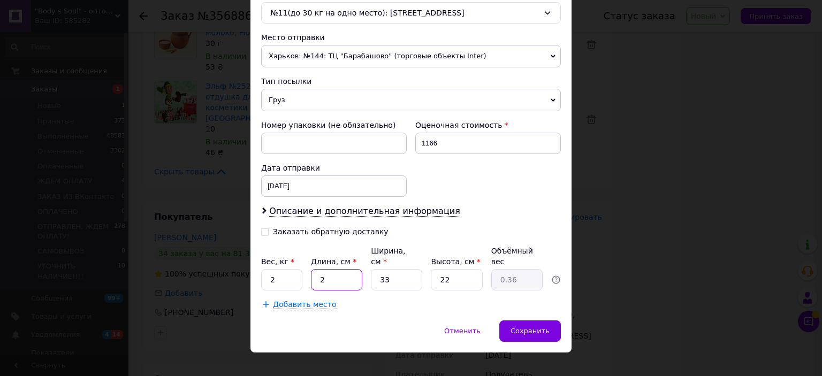
type input "4.9"
type input "27"
click at [386, 269] on input "33" at bounding box center [396, 279] width 51 height 21
click at [383, 269] on input "33" at bounding box center [396, 279] width 51 height 21
type input "313"
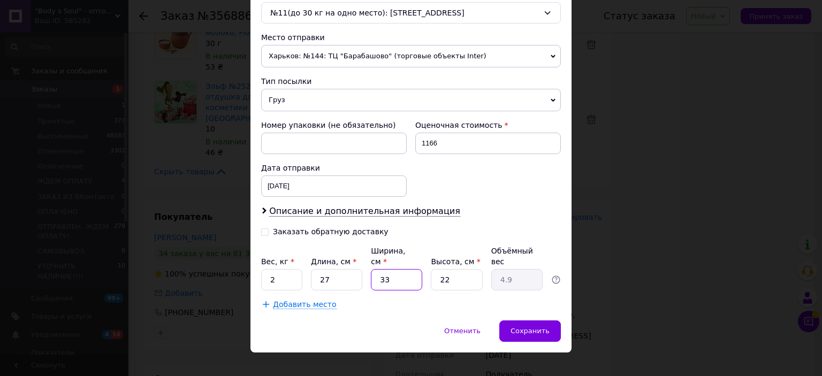
type input "46.48"
type input "3173"
type input "471.19"
drag, startPoint x: 403, startPoint y: 267, endPoint x: 360, endPoint y: 266, distance: 43.4
click at [360, 266] on div "Вес, кг * 2 Длина, см * 27 Ширина, см * 3173 Высота, см * 22 Объёмный вес 471.19" at bounding box center [411, 268] width 300 height 45
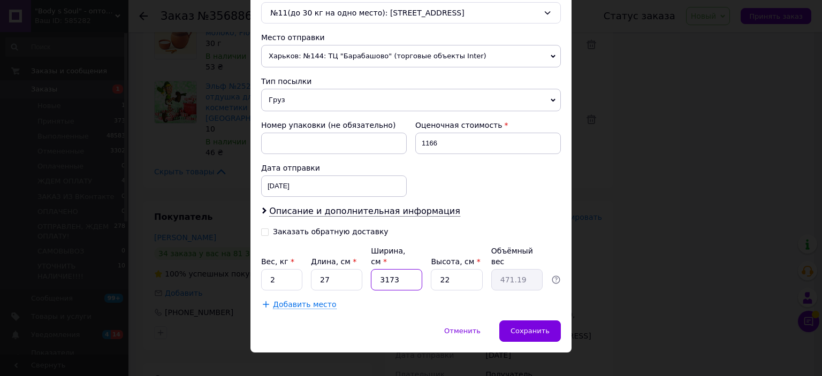
type input "1"
type input "0.15"
type input "17"
type input "2.52"
type input "17"
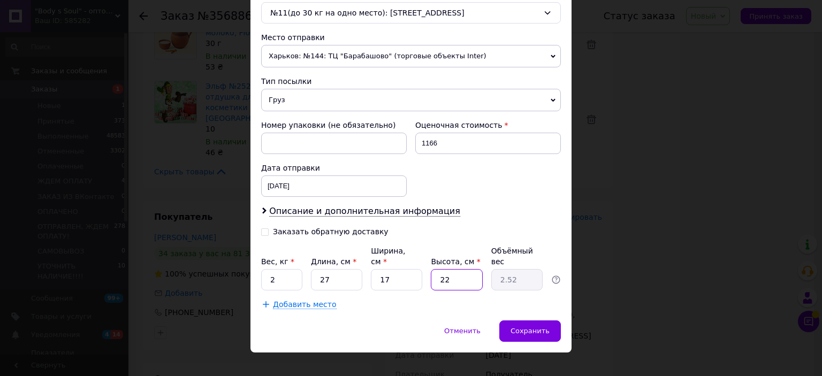
click at [441, 269] on input "22" at bounding box center [456, 279] width 51 height 21
type input "1"
type input "0.11"
type input "12"
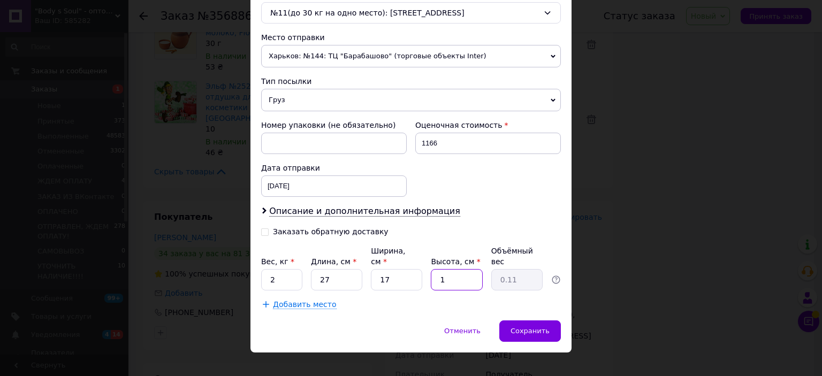
type input "1.38"
type input "12"
drag, startPoint x: 291, startPoint y: 275, endPoint x: 298, endPoint y: 267, distance: 11.4
click at [302, 277] on div "Плательщик Получатель Отправитель Фамилия получателя Міщук Имя получателя Олена…" at bounding box center [411, 41] width 300 height 537
type input "1.3"
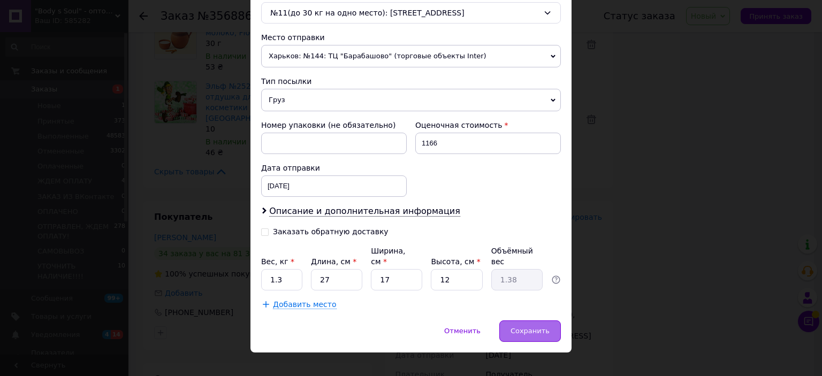
click at [528, 327] on span "Сохранить" at bounding box center [529, 331] width 39 height 8
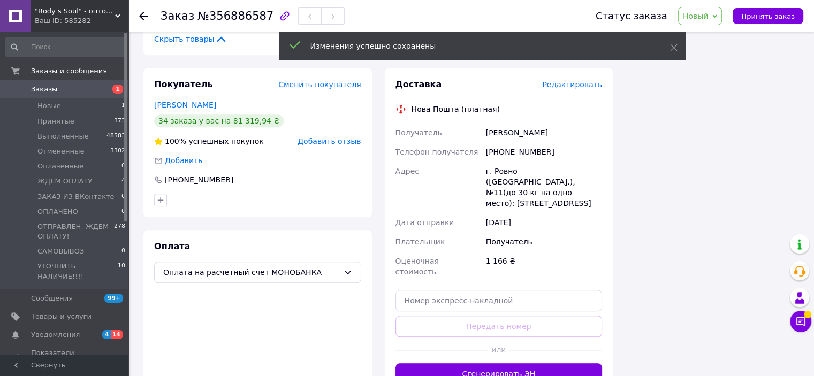
scroll to position [963, 0]
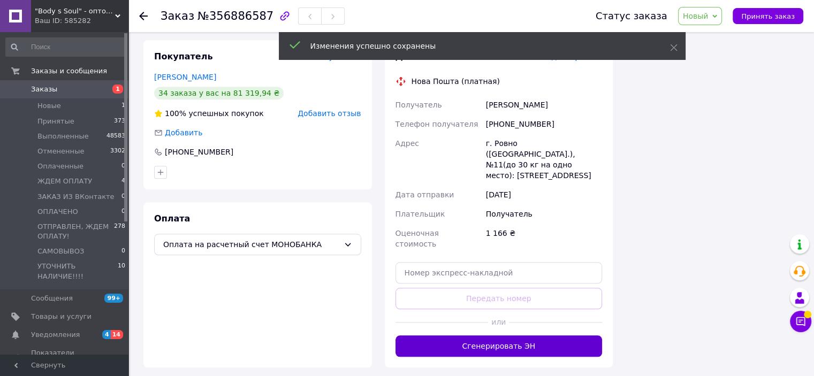
click at [550, 335] on button "Сгенерировать ЭН" at bounding box center [498, 345] width 207 height 21
